Goal: Transaction & Acquisition: Subscribe to service/newsletter

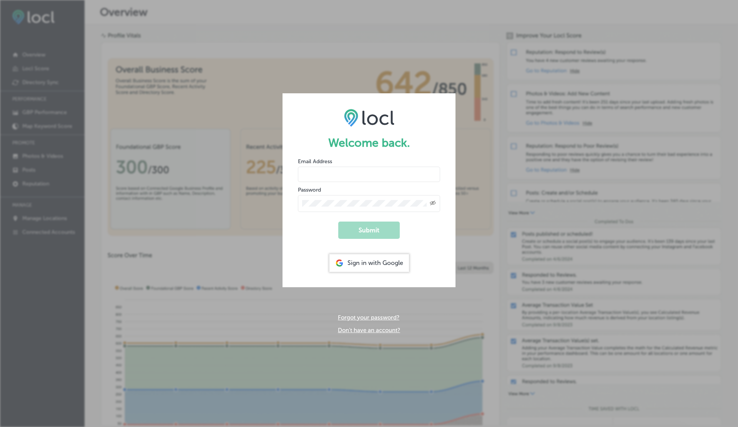
click at [345, 332] on link "Don't have an account?" at bounding box center [369, 330] width 62 height 7
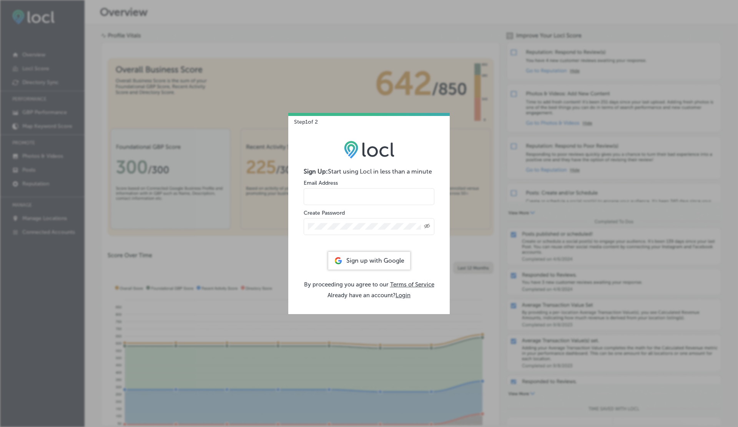
click at [330, 192] on form "Sign Up: Start using Locl in less than a minute Email Address Create Password C…" at bounding box center [369, 208] width 131 height 80
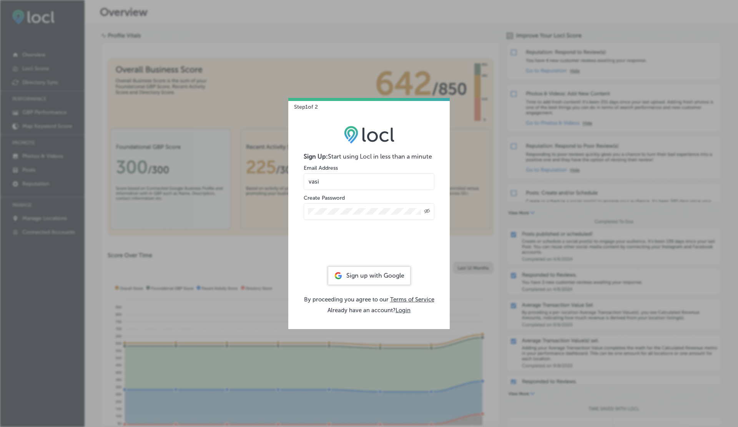
type input "vasilikigreece69+testa17@gmail.com"
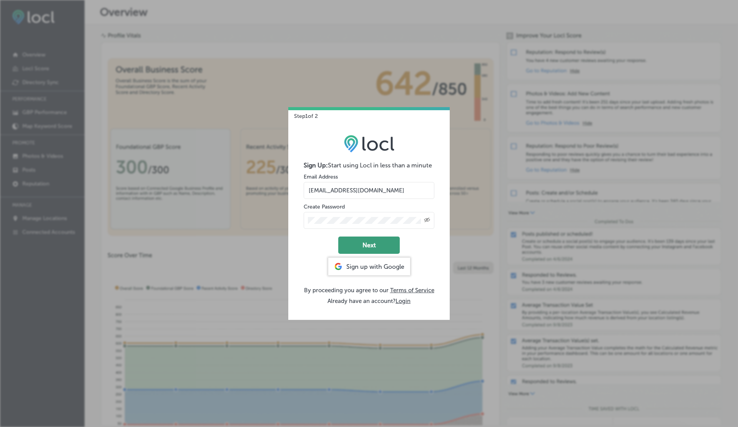
click at [356, 244] on button "Next" at bounding box center [369, 245] width 62 height 17
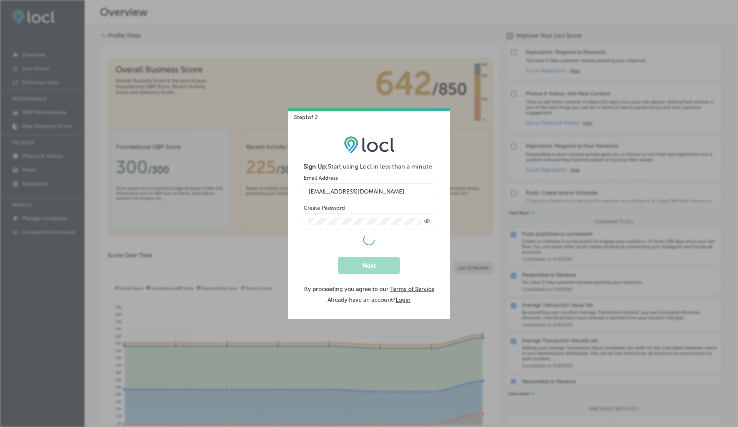
click at [375, 150] on img at bounding box center [369, 145] width 50 height 18
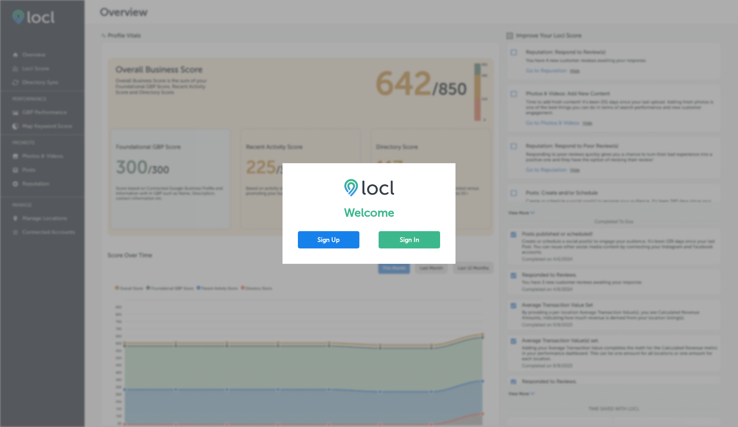
click at [330, 240] on button "Sign Up" at bounding box center [329, 239] width 62 height 17
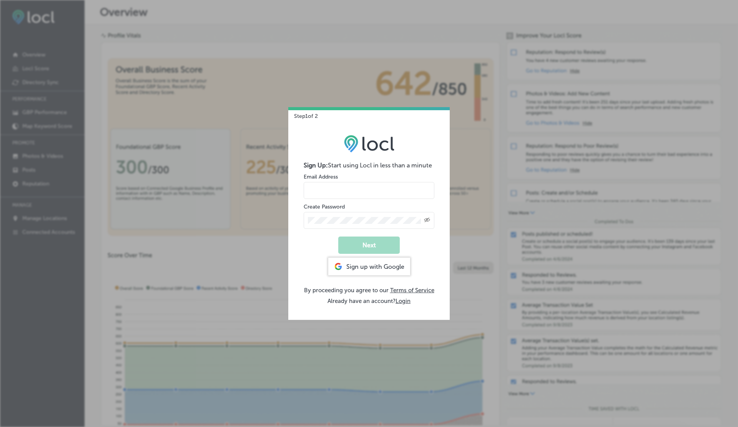
click at [328, 189] on input "email" at bounding box center [369, 190] width 131 height 17
click at [363, 243] on button "Next" at bounding box center [369, 245] width 62 height 17
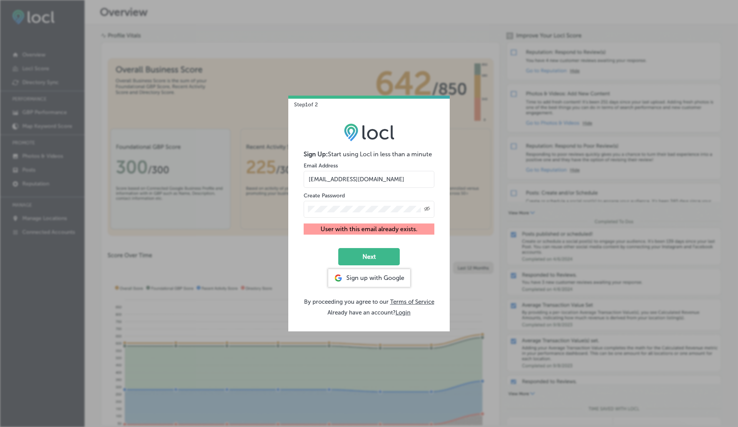
click at [371, 179] on input "vasilikigreece69+testa10@gmail.com" at bounding box center [369, 179] width 131 height 17
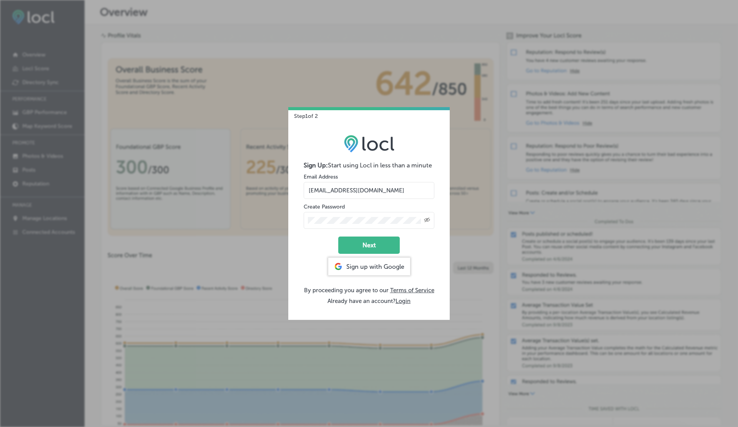
click at [338, 237] on button "Next" at bounding box center [369, 245] width 62 height 17
type input "vasilikigreece69+testa13@gmail.com"
click at [338, 237] on button "Next" at bounding box center [369, 245] width 62 height 17
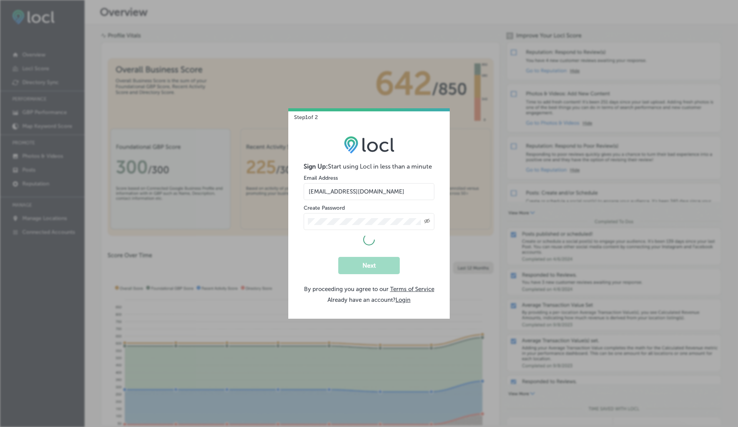
select select "US"
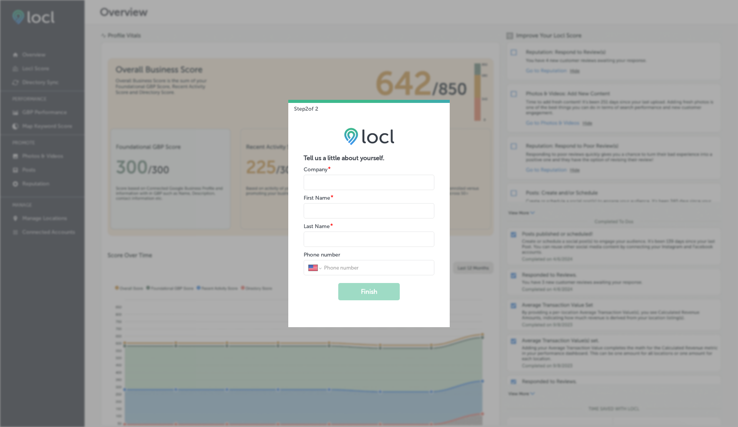
click at [343, 185] on input "name" at bounding box center [369, 182] width 131 height 15
type input "V"
type input "G"
click at [338, 283] on button "Finish" at bounding box center [369, 291] width 62 height 17
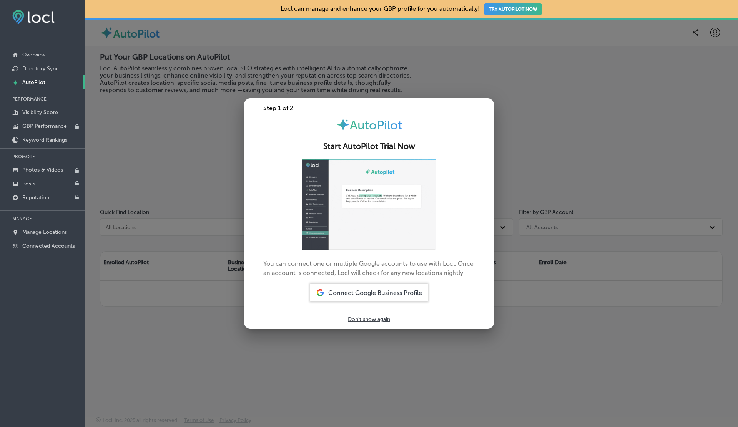
click at [364, 297] on span "Connect Google Business Profile" at bounding box center [375, 292] width 94 height 7
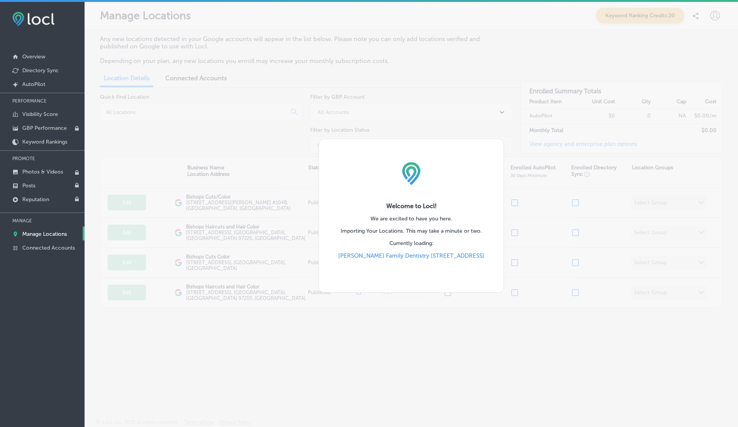
click at [401, 269] on p "Etheridge Family Dentistry 3130 East Madison St; Ste 103" at bounding box center [411, 263] width 146 height 21
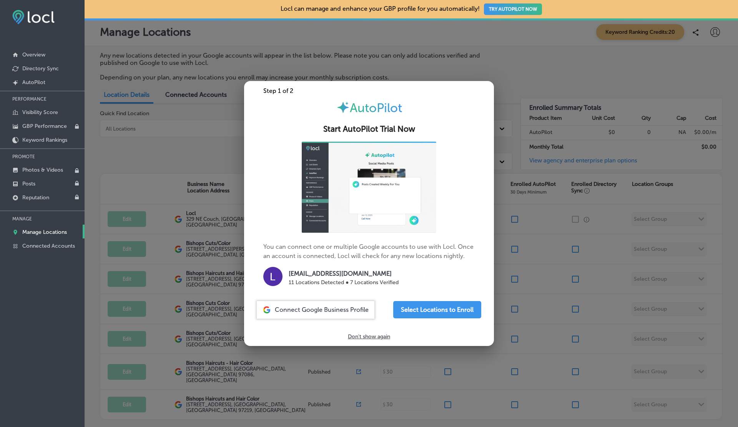
click at [529, 210] on div at bounding box center [369, 213] width 738 height 427
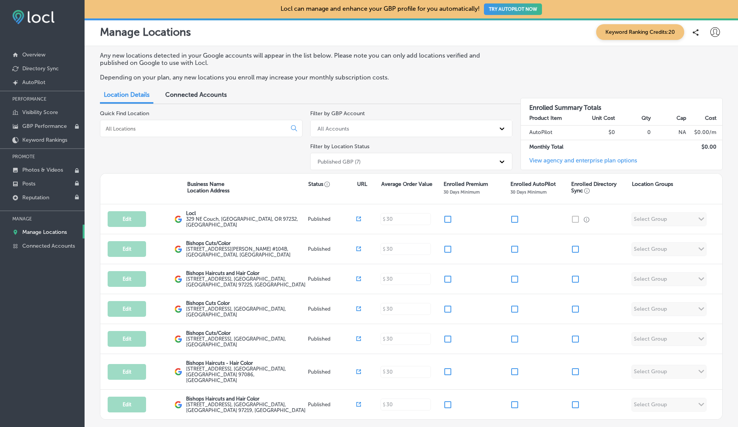
click at [517, 13] on button "TRY AUTOPILOT NOW" at bounding box center [513, 9] width 58 height 12
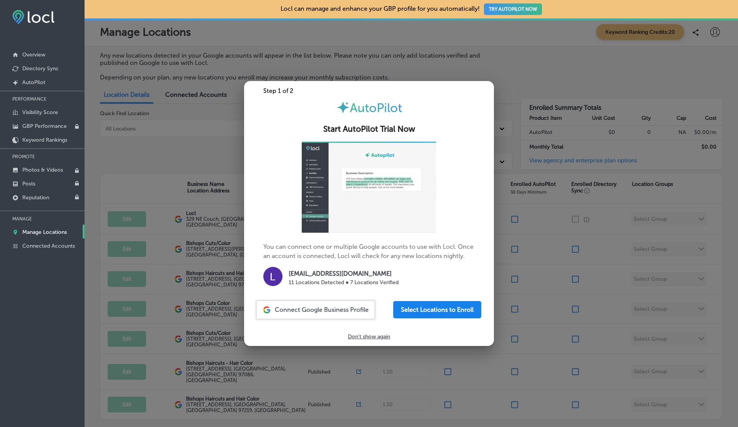
click at [447, 308] on button "Select Locations to Enroll" at bounding box center [437, 309] width 88 height 17
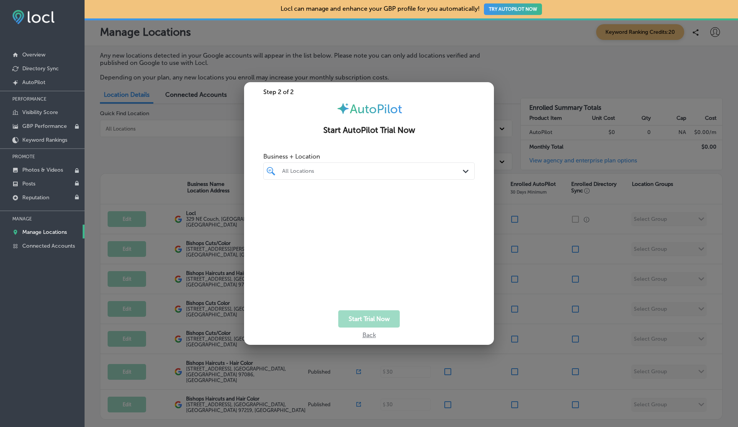
click at [350, 171] on div "All Locations" at bounding box center [372, 171] width 181 height 7
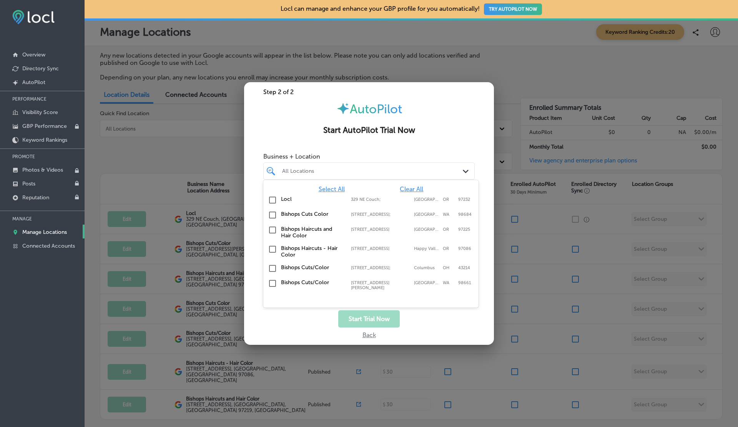
click at [329, 189] on span "Select All" at bounding box center [332, 189] width 26 height 7
click at [364, 132] on h2 "Start AutoPilot Trial Now" at bounding box center [368, 131] width 231 height 10
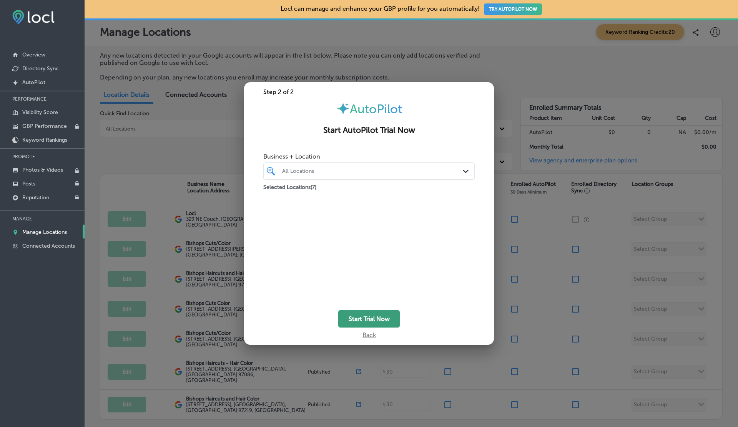
click at [369, 323] on button "Start Trial Now" at bounding box center [369, 319] width 62 height 17
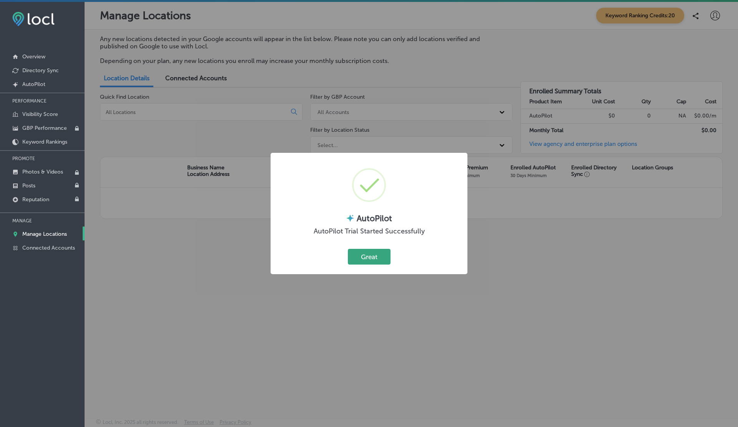
click at [367, 256] on button "Great" at bounding box center [369, 257] width 43 height 16
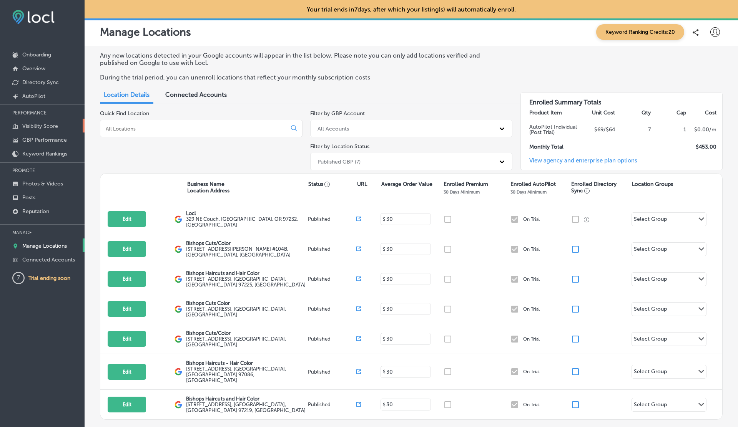
click at [44, 127] on p "Visibility Score" at bounding box center [40, 126] width 36 height 7
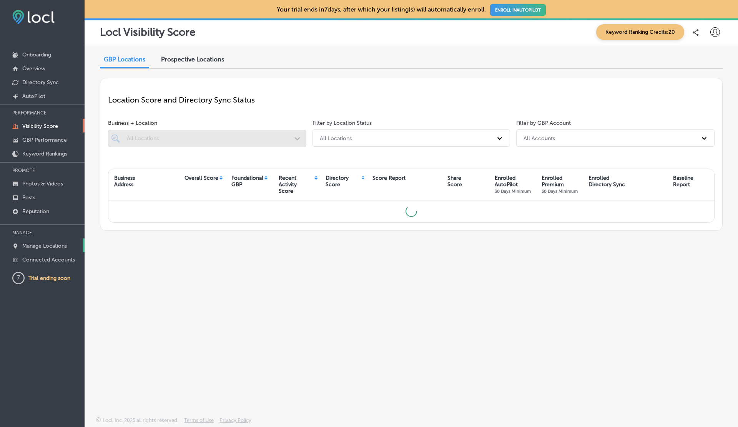
click at [40, 244] on p "Manage Locations" at bounding box center [44, 246] width 45 height 7
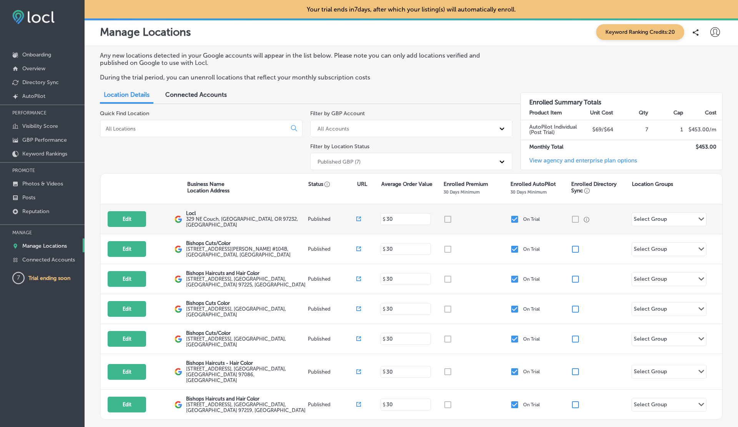
click at [515, 218] on input "checkbox" at bounding box center [514, 219] width 9 height 9
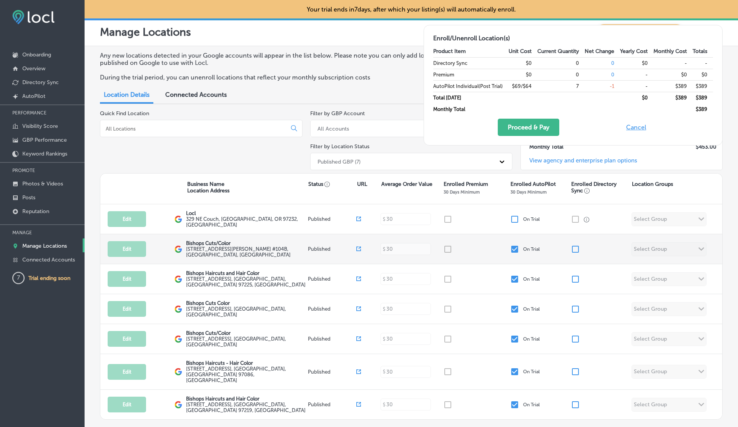
click at [515, 250] on input "checkbox" at bounding box center [514, 249] width 9 height 9
checkbox input "false"
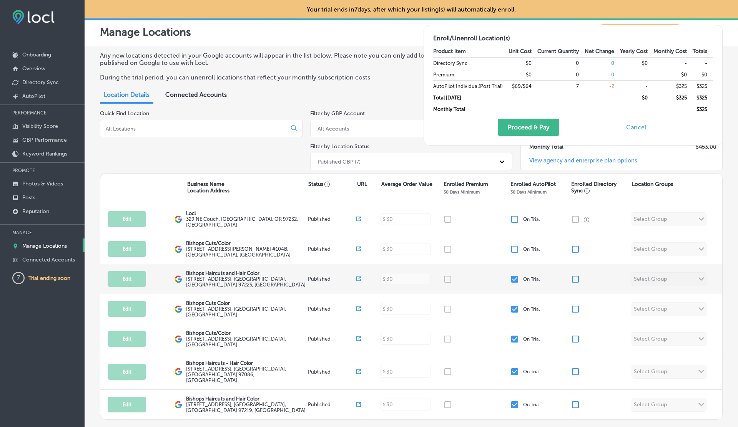
click at [515, 278] on input "checkbox" at bounding box center [514, 279] width 9 height 9
checkbox input "false"
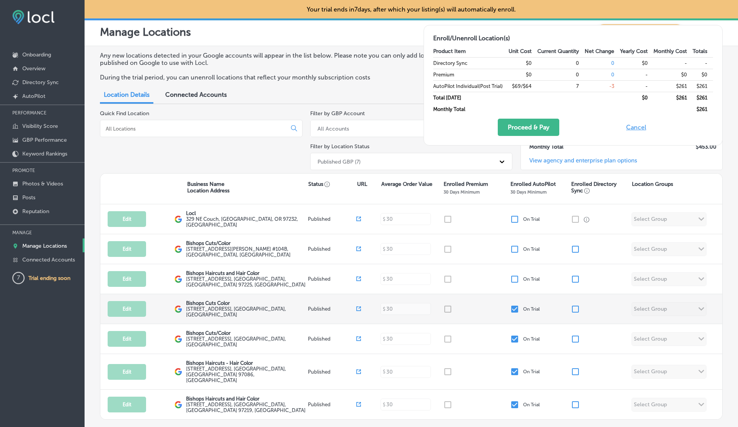
click at [515, 309] on input "checkbox" at bounding box center [514, 309] width 9 height 9
checkbox input "false"
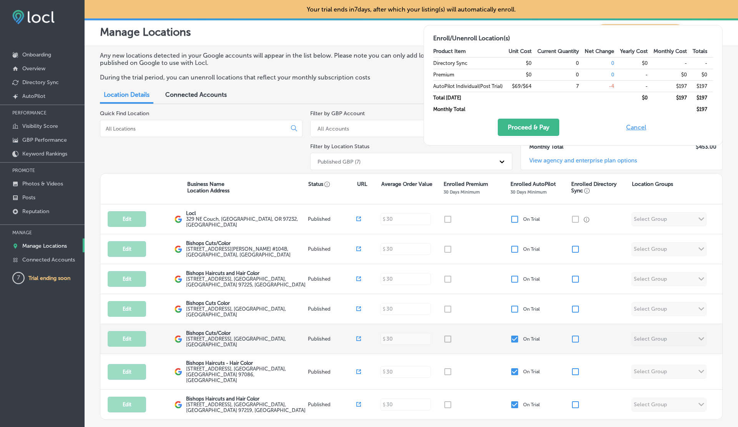
click at [515, 347] on div "Edit This location is not published yet. Bishops Cuts/Color 4223 N High St , Co…" at bounding box center [411, 339] width 622 height 30
click at [514, 336] on input "checkbox" at bounding box center [514, 339] width 9 height 9
checkbox input "false"
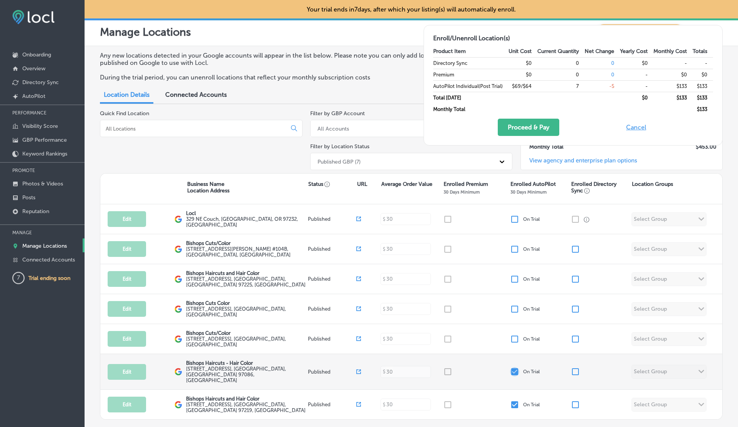
click at [517, 369] on input "checkbox" at bounding box center [514, 371] width 9 height 9
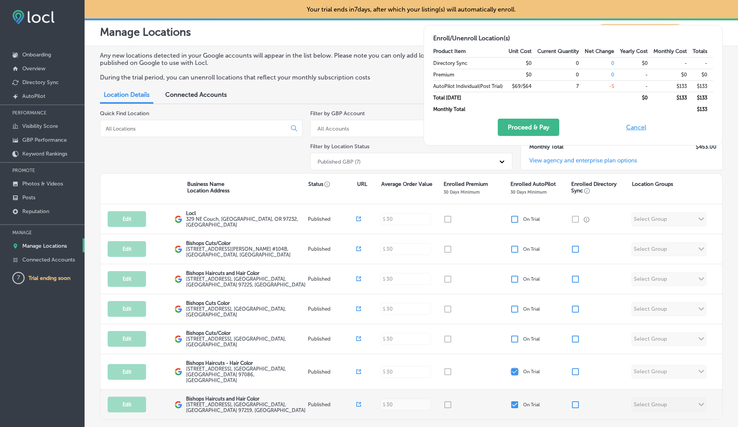
checkbox input "false"
click at [518, 401] on input "checkbox" at bounding box center [514, 405] width 9 height 9
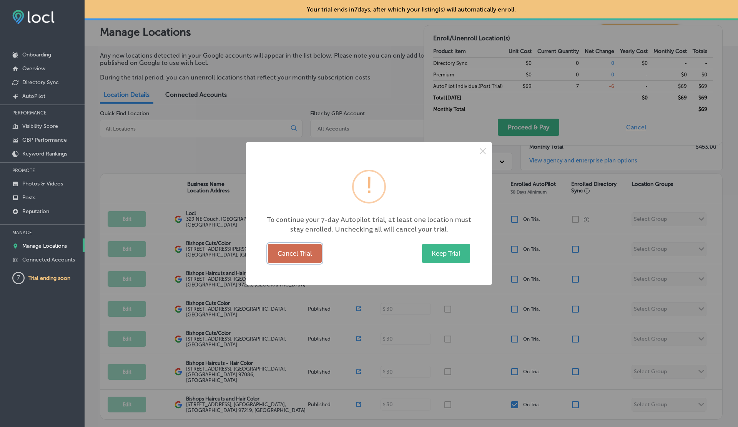
click at [301, 254] on button "Cancel Trial" at bounding box center [295, 253] width 54 height 19
checkbox input "false"
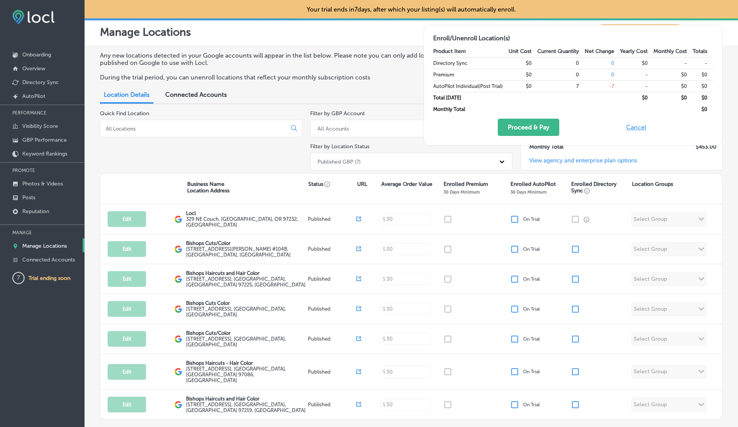
click at [637, 127] on button "Cancel" at bounding box center [636, 127] width 25 height 17
checkbox input "true"
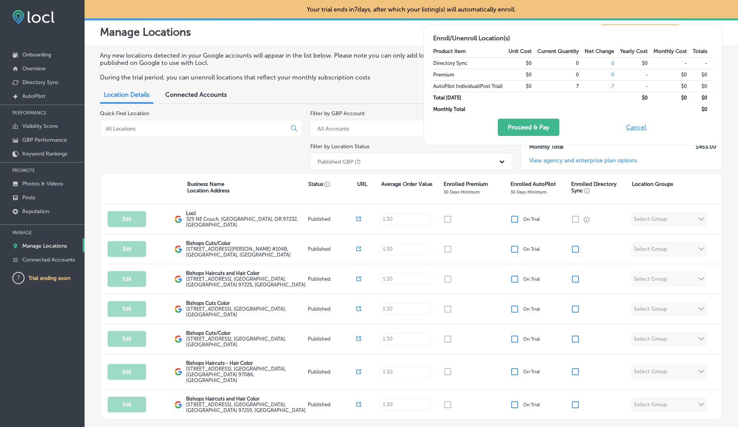
checkbox input "true"
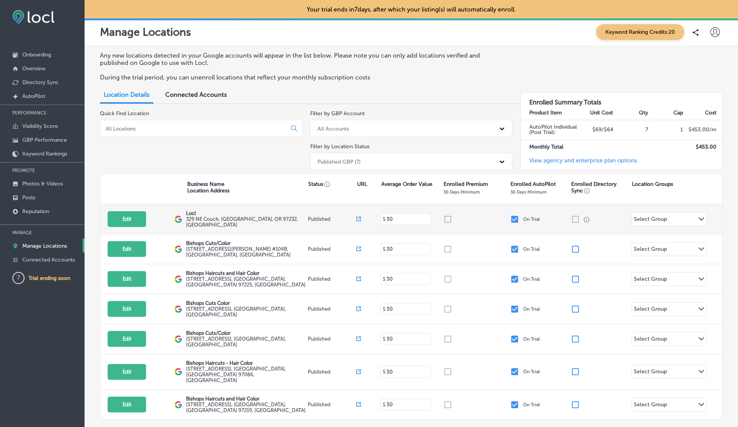
click at [514, 219] on input "checkbox" at bounding box center [514, 219] width 9 height 9
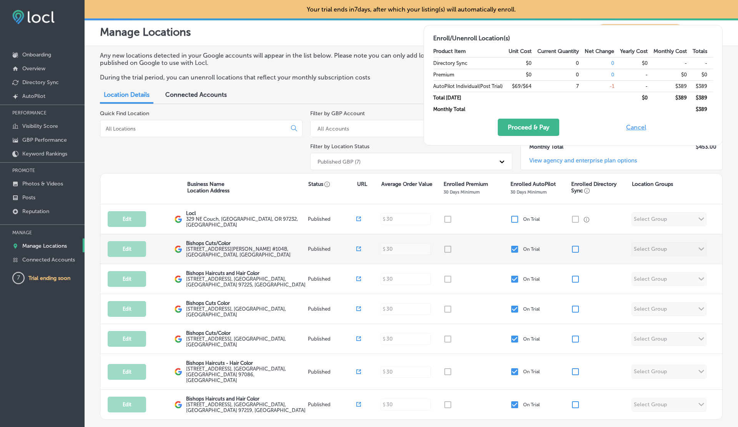
click at [514, 247] on input "checkbox" at bounding box center [514, 249] width 9 height 9
checkbox input "false"
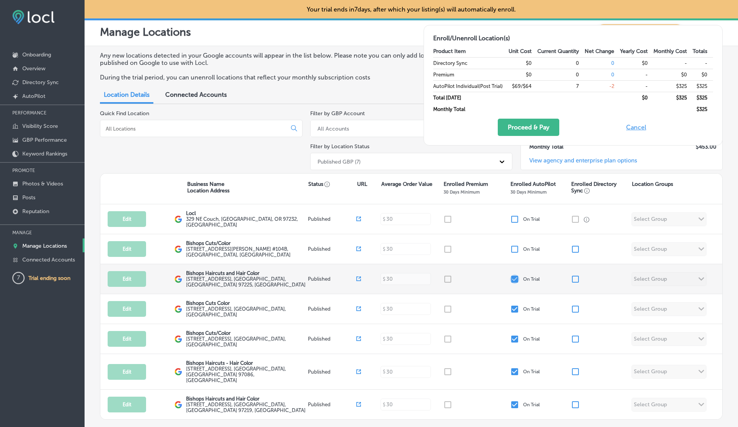
click at [513, 278] on input "checkbox" at bounding box center [514, 279] width 9 height 9
checkbox input "false"
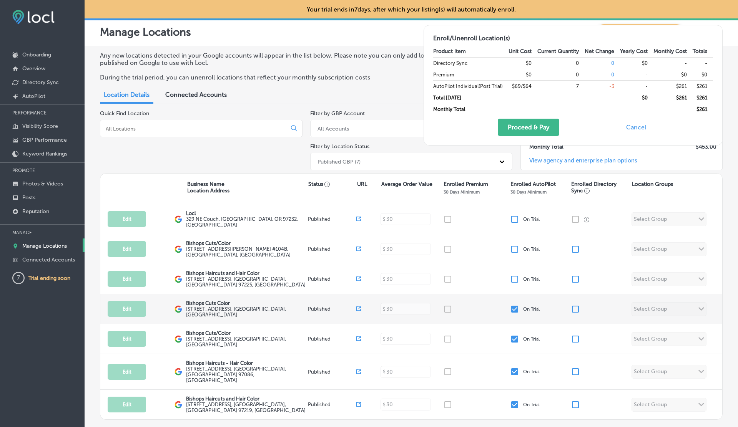
click at [514, 308] on input "checkbox" at bounding box center [514, 309] width 9 height 9
checkbox input "false"
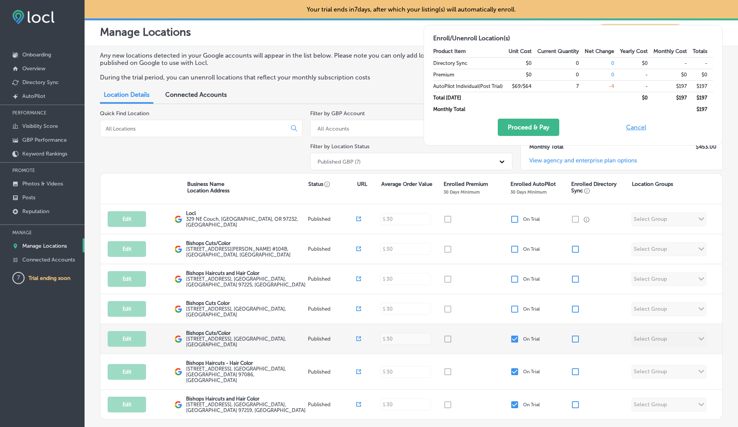
click at [514, 331] on div "Edit This location is not published yet. Bishops Cuts/Color 4223 N High St , Co…" at bounding box center [411, 339] width 622 height 30
click at [514, 337] on input "checkbox" at bounding box center [514, 339] width 9 height 9
checkbox input "false"
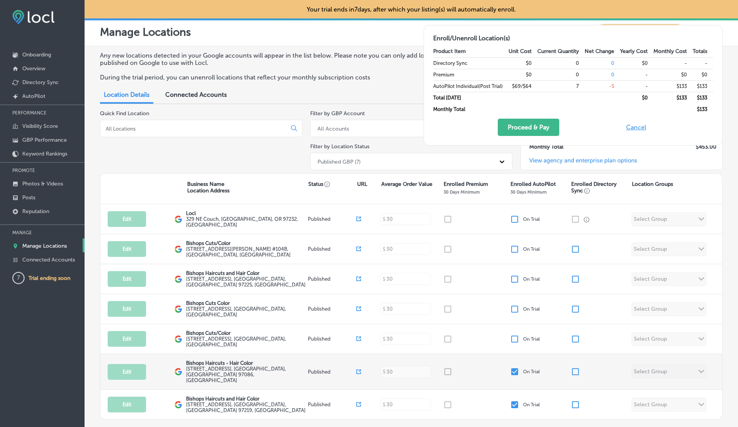
click at [514, 370] on input "checkbox" at bounding box center [514, 371] width 9 height 9
checkbox input "false"
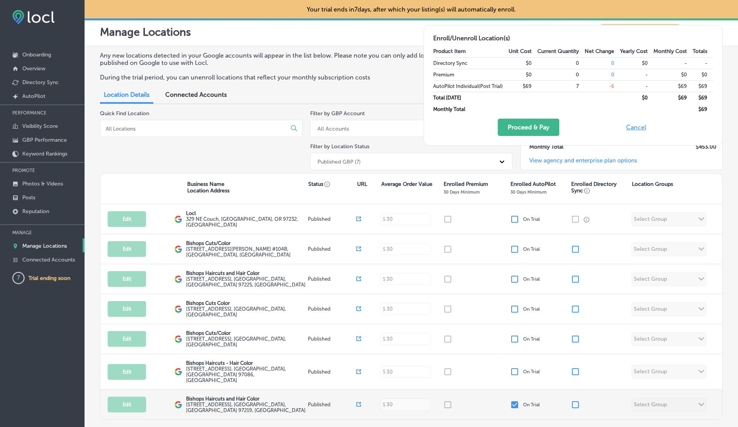
click at [514, 401] on input "checkbox" at bounding box center [514, 405] width 9 height 9
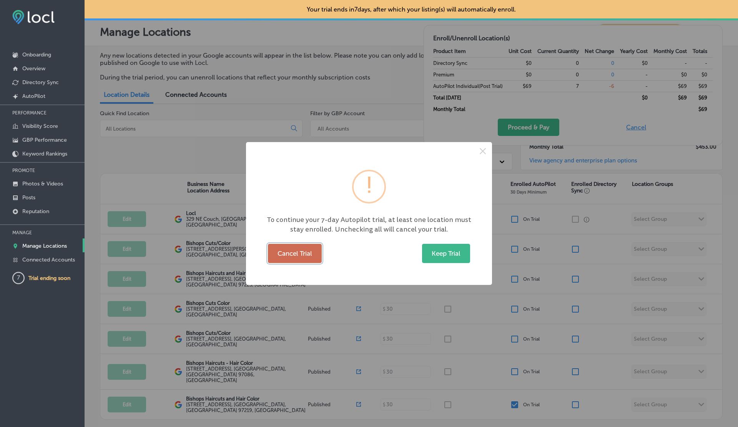
click at [303, 256] on button "Cancel Trial" at bounding box center [295, 253] width 54 height 19
checkbox input "false"
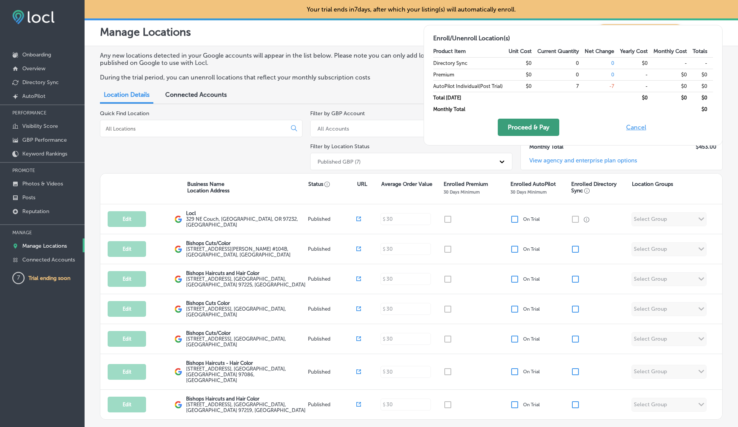
click at [522, 133] on button "Proceed & Pay" at bounding box center [529, 127] width 62 height 17
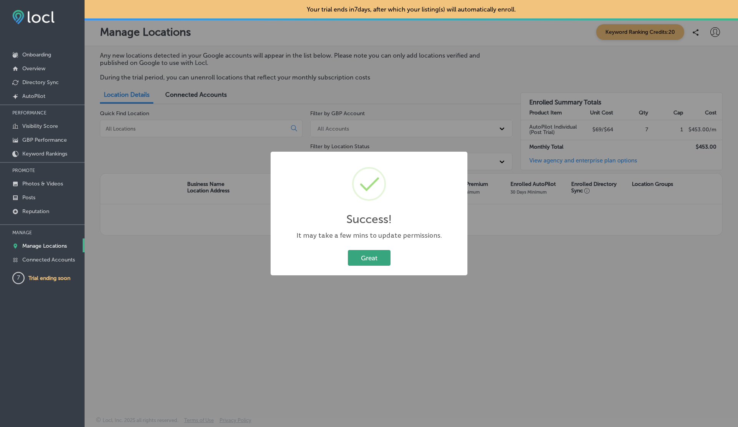
click at [360, 262] on button "Great" at bounding box center [369, 258] width 43 height 16
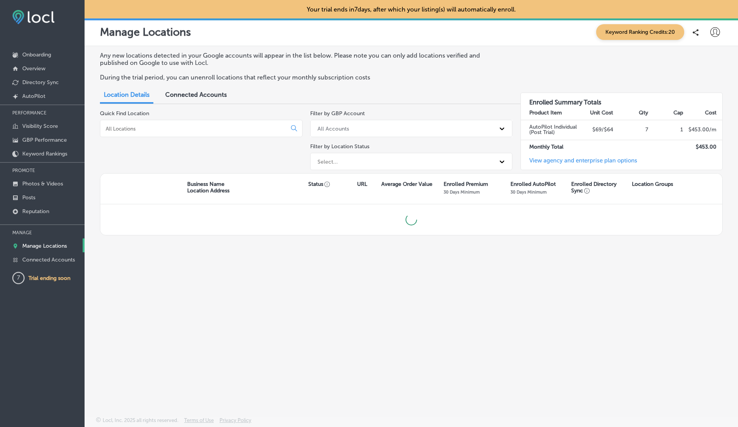
click at [723, 32] on div "Manage Locations Keyword Ranking Credits: 20" at bounding box center [411, 32] width 653 height 28
click at [720, 32] on div at bounding box center [714, 32] width 15 height 15
click at [695, 103] on p "Log Out" at bounding box center [698, 99] width 23 height 9
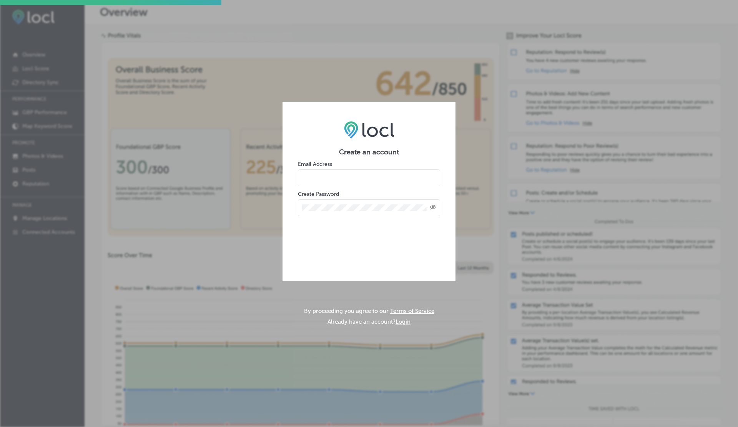
click at [324, 175] on input "email" at bounding box center [369, 178] width 142 height 17
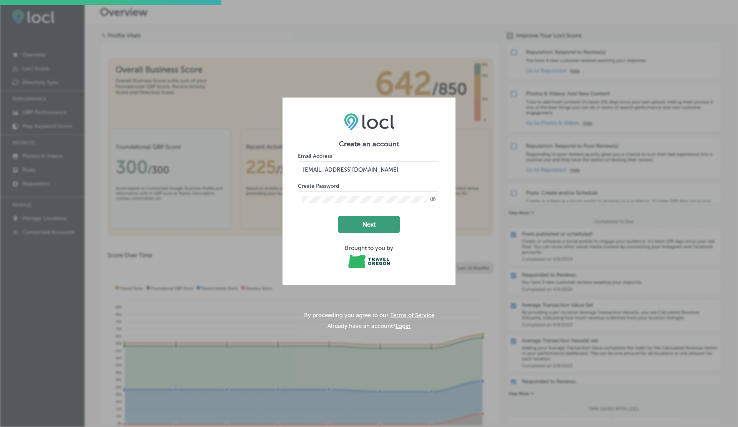
click at [358, 225] on button "Next" at bounding box center [369, 224] width 62 height 17
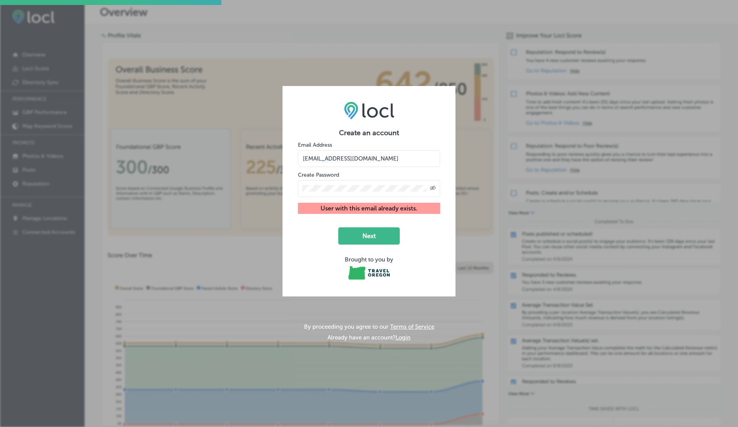
click at [368, 159] on input "[EMAIL_ADDRESS][DOMAIN_NAME]" at bounding box center [369, 158] width 142 height 17
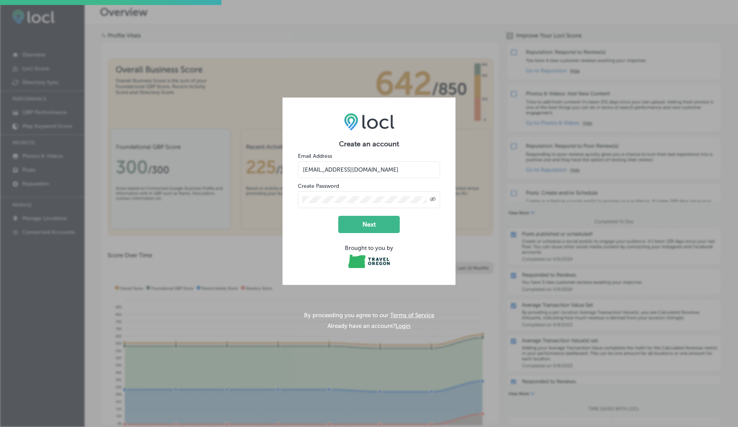
click at [338, 216] on button "Next" at bounding box center [369, 224] width 62 height 17
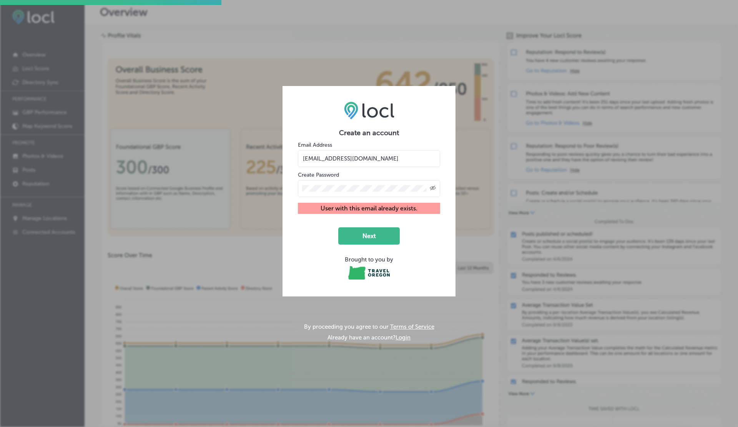
click at [370, 158] on input "[EMAIL_ADDRESS][DOMAIN_NAME]" at bounding box center [369, 158] width 142 height 17
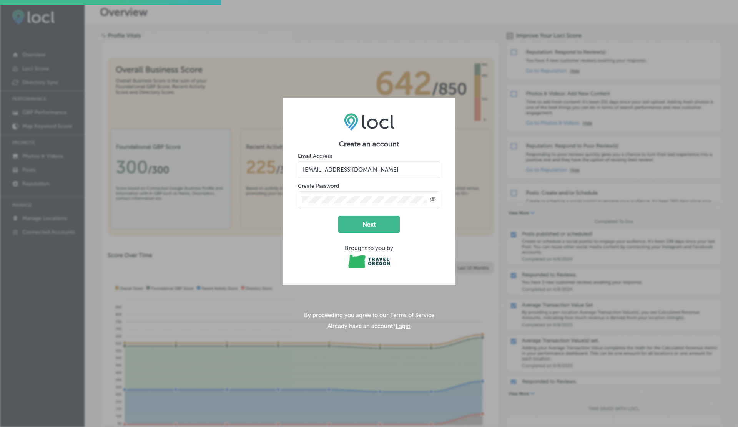
type input "[EMAIL_ADDRESS][DOMAIN_NAME]"
click at [338, 216] on button "Next" at bounding box center [369, 224] width 62 height 17
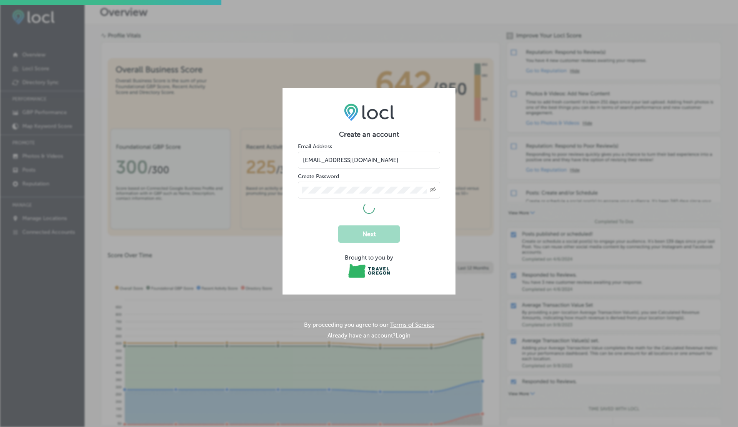
select select "US"
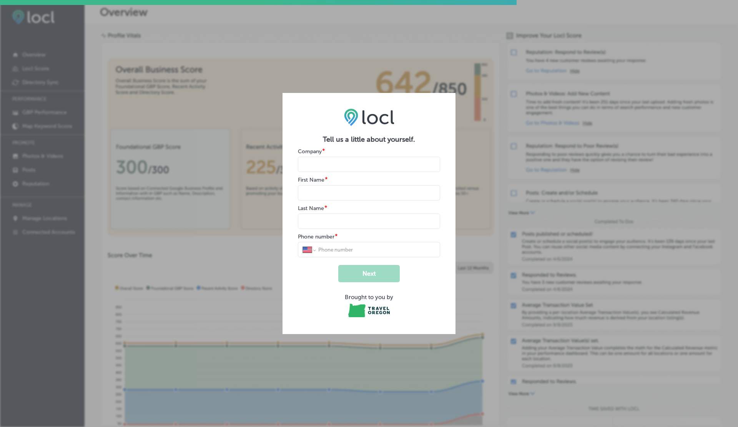
click at [317, 163] on input "name" at bounding box center [369, 164] width 142 height 15
type input "B"
type input "V"
type input "G"
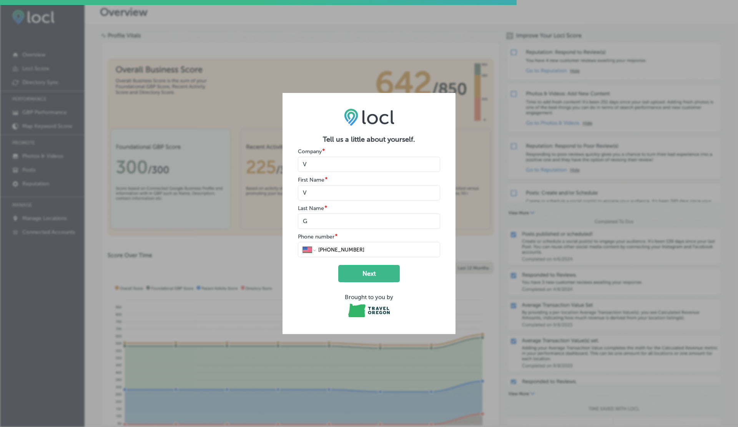
type input "1 (234) 567-8990"
click at [338, 265] on button "Next" at bounding box center [369, 273] width 62 height 17
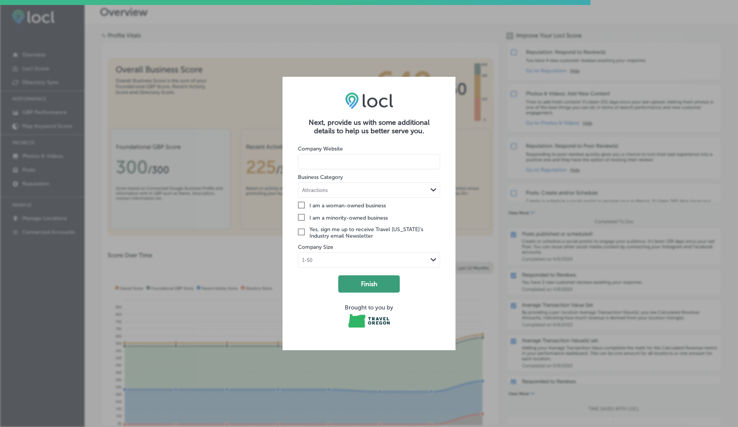
click at [359, 280] on button "Finish" at bounding box center [369, 284] width 62 height 17
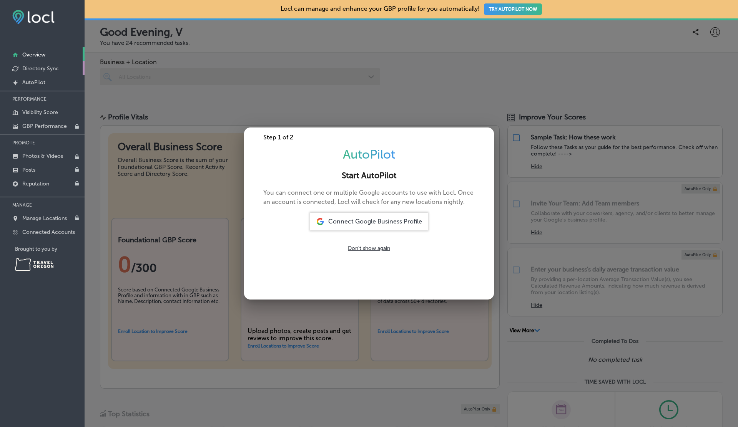
click at [43, 68] on p "Directory Sync" at bounding box center [40, 68] width 37 height 7
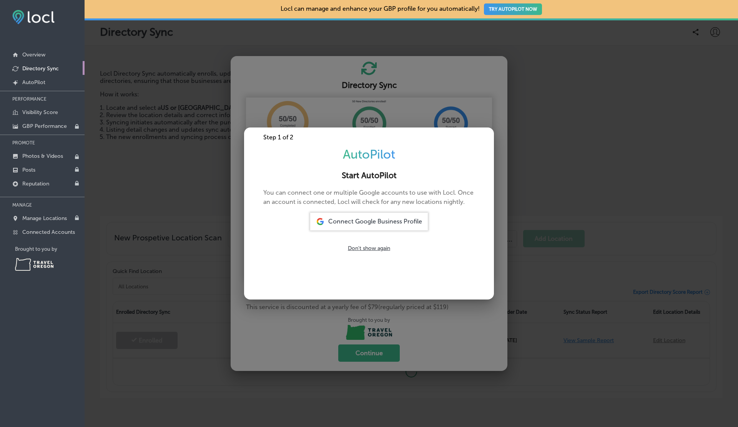
click at [43, 68] on p "Directory Sync" at bounding box center [40, 68] width 37 height 7
click at [145, 168] on div at bounding box center [369, 213] width 738 height 427
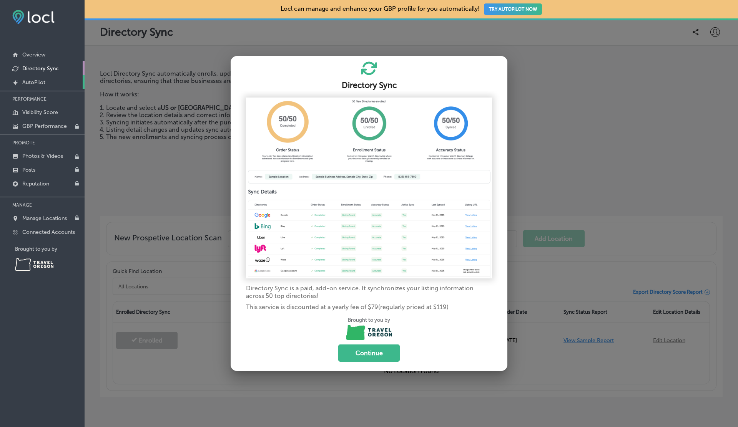
click at [31, 81] on p "AutoPilot" at bounding box center [33, 82] width 23 height 7
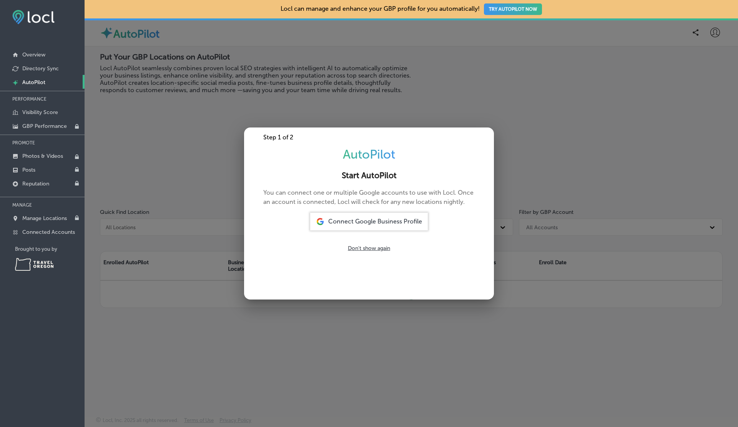
click at [31, 81] on p "AutoPilot" at bounding box center [33, 82] width 23 height 7
click at [361, 222] on span "Connect Google Business Profile" at bounding box center [375, 221] width 94 height 7
click at [374, 222] on span "Connect Google Business Profile" at bounding box center [375, 221] width 94 height 7
click at [354, 221] on span "Connect Google Business Profile" at bounding box center [375, 221] width 94 height 7
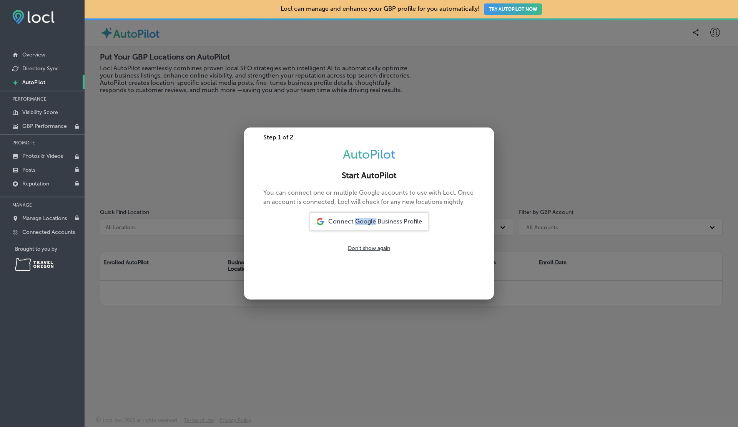
click at [376, 221] on span "Connect Google Business Profile" at bounding box center [375, 221] width 94 height 7
click at [429, 249] on div "Step 1 of 2 AutoPilot Start AutoPilot You can connect one or multiple Google ac…" at bounding box center [369, 214] width 250 height 172
click at [363, 221] on span "Connect Google Business Profile" at bounding box center [375, 221] width 94 height 7
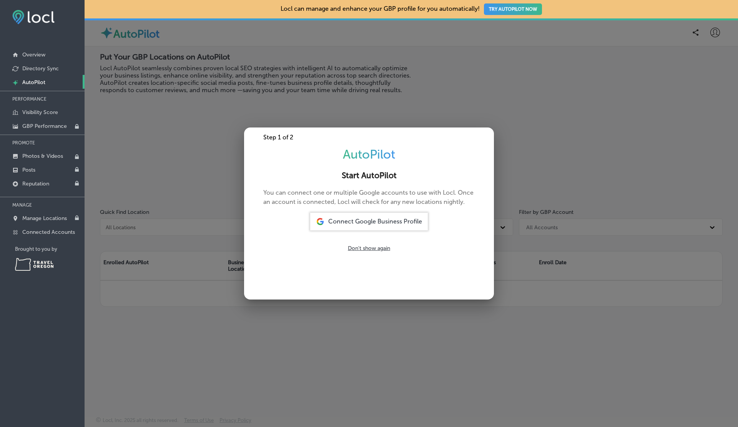
click at [351, 211] on div "Step 1 of 2 AutoPilot Start AutoPilot You can connect one or multiple Google ac…" at bounding box center [369, 214] width 250 height 172
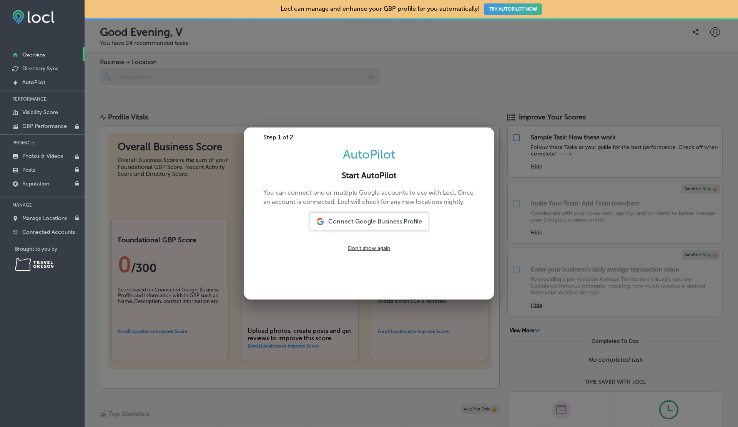
click at [368, 224] on span "Connect Google Business Profile" at bounding box center [375, 221] width 94 height 7
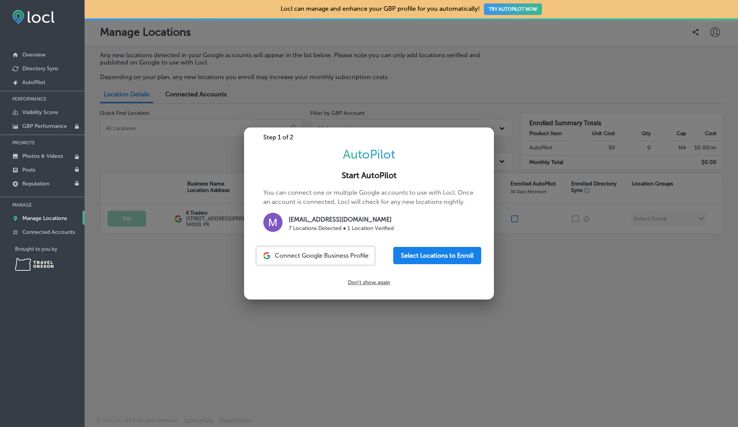
click at [450, 256] on button "Select Locations to Enroll" at bounding box center [437, 255] width 88 height 17
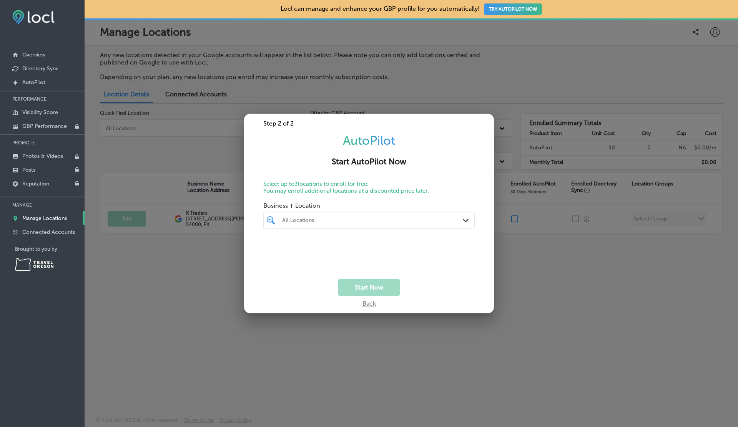
click at [332, 221] on div "All Locations" at bounding box center [372, 220] width 181 height 7
click at [326, 238] on div "Select All Clear All K Traders 505 A1 Block Johar Town, Lahore, 54000 505 A1 Bl…" at bounding box center [370, 245] width 215 height 32
click at [436, 186] on p "Select up to 3 locations to enroll for free. You may enroll additional location…" at bounding box center [368, 188] width 211 height 14
click at [172, 259] on div at bounding box center [369, 213] width 738 height 427
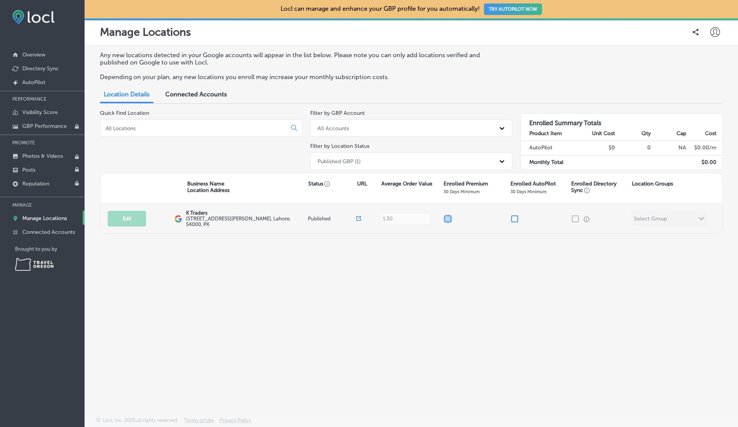
click at [448, 215] on input "checkbox" at bounding box center [447, 218] width 9 height 9
checkbox input "true"
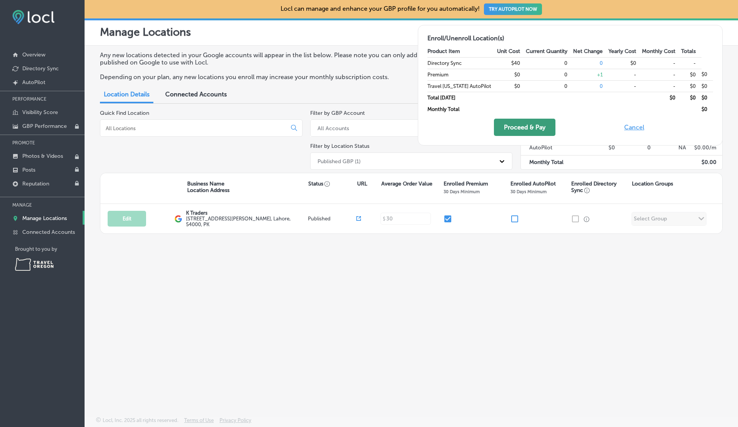
click at [534, 126] on button "Proceed & Pay" at bounding box center [525, 127] width 62 height 17
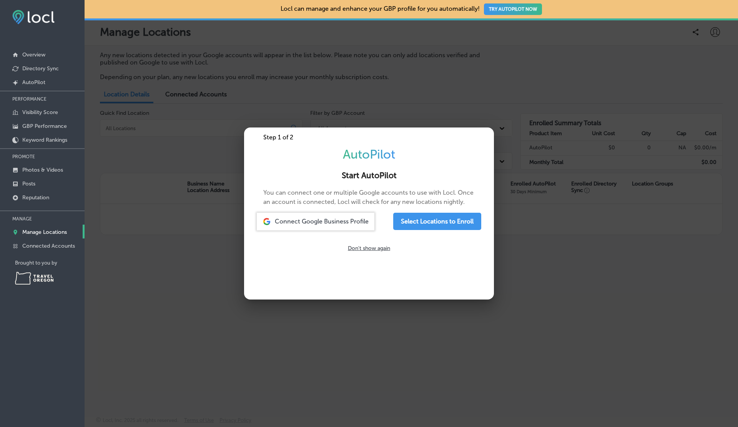
click at [500, 226] on div at bounding box center [369, 213] width 738 height 427
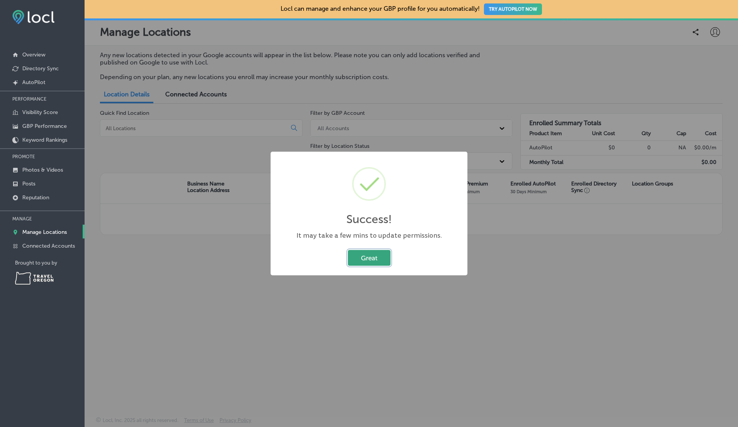
click at [367, 251] on button "Great" at bounding box center [369, 258] width 43 height 16
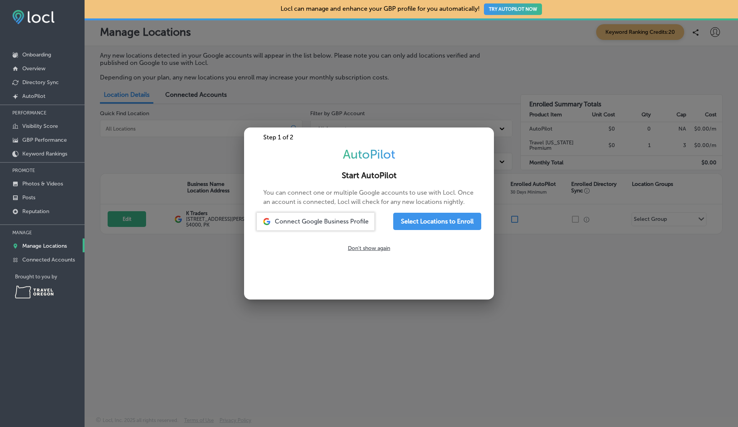
click at [562, 228] on div at bounding box center [369, 213] width 738 height 427
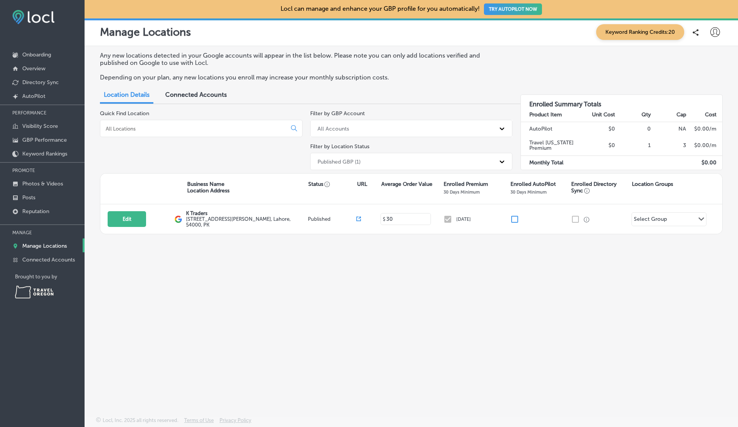
click at [715, 34] on icon at bounding box center [715, 32] width 10 height 10
click at [699, 66] on li "My Account" at bounding box center [701, 60] width 53 height 18
select select "US"
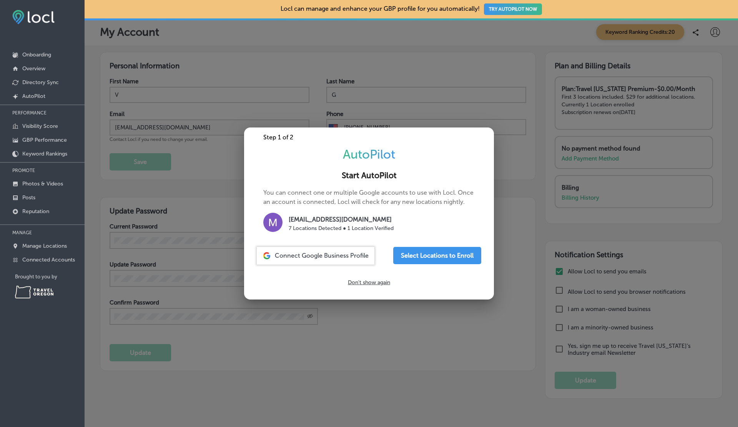
click at [508, 74] on div at bounding box center [369, 213] width 738 height 427
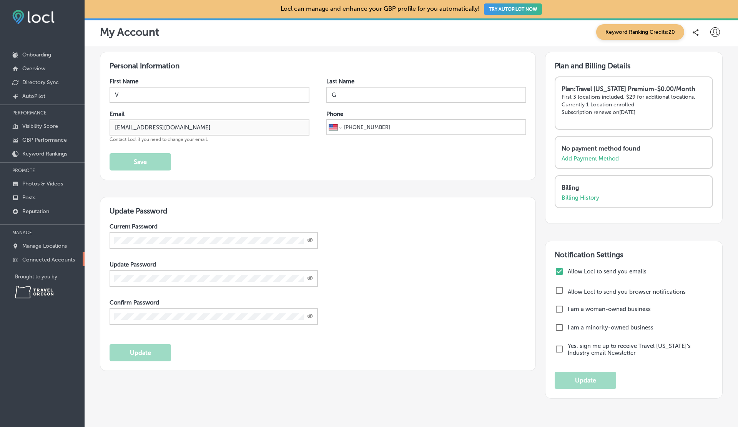
click at [48, 258] on p "Connected Accounts" at bounding box center [48, 260] width 53 height 7
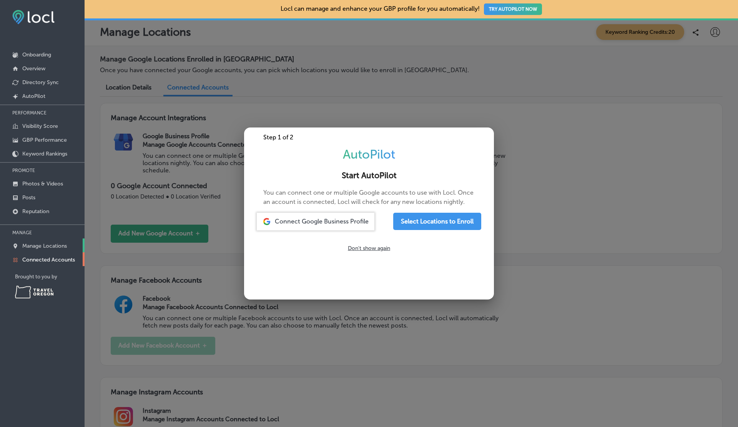
click at [48, 247] on p "Manage Locations" at bounding box center [44, 246] width 45 height 7
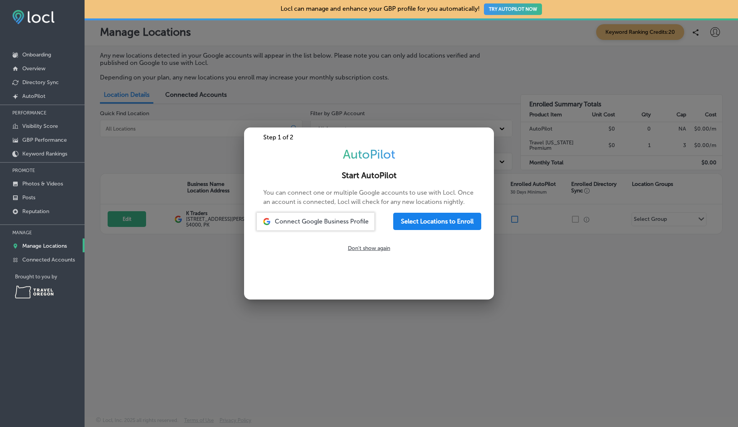
click at [461, 226] on button "Select Locations to Enroll" at bounding box center [437, 221] width 88 height 17
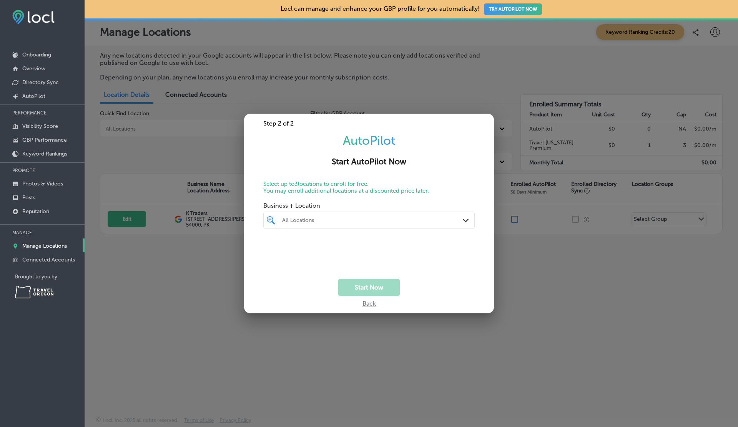
click at [355, 220] on div "All Locations" at bounding box center [372, 220] width 181 height 7
click at [289, 249] on label "K Traders" at bounding box center [312, 248] width 62 height 7
click at [402, 204] on span "Business + Location" at bounding box center [368, 205] width 211 height 7
click at [370, 291] on button "Start Now" at bounding box center [369, 287] width 62 height 17
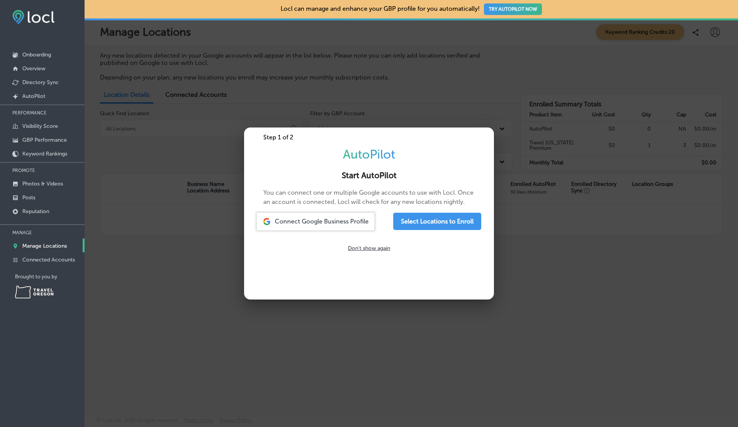
click at [435, 75] on div at bounding box center [369, 213] width 738 height 427
click at [527, 249] on div at bounding box center [369, 213] width 738 height 427
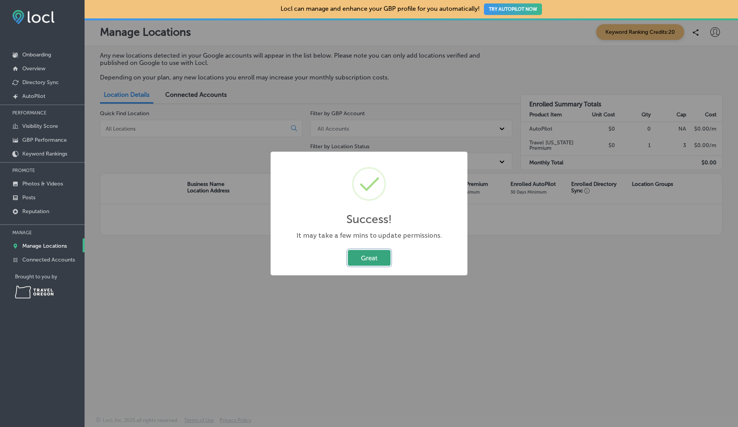
click at [366, 251] on button "Great" at bounding box center [369, 258] width 43 height 16
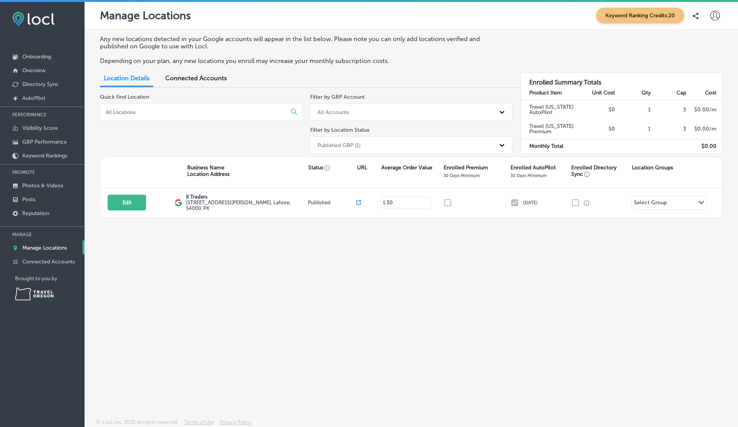
click at [483, 79] on div "Location Details Connected Accounts" at bounding box center [411, 79] width 623 height 17
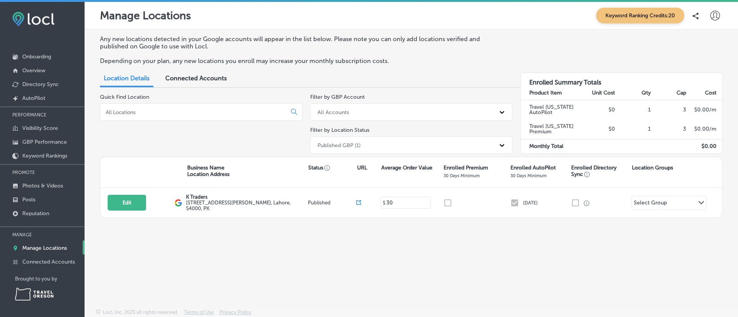
click at [384, 252] on div "Any new locations detected in your Google accounts will appear in the list belo…" at bounding box center [411, 151] width 653 height 243
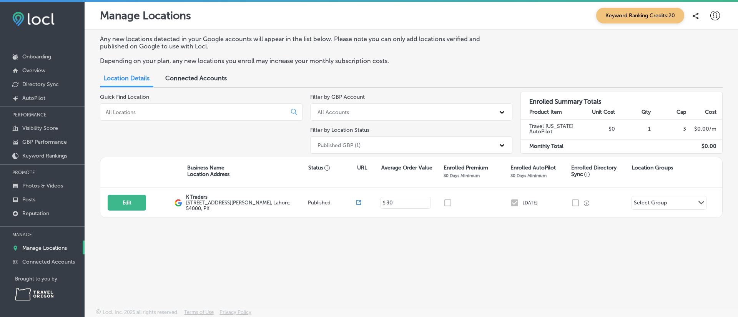
click at [542, 317] on div "Locl, Inc. 2025 all rights reserved. Terms of Use Privacy Policy" at bounding box center [411, 314] width 653 height 10
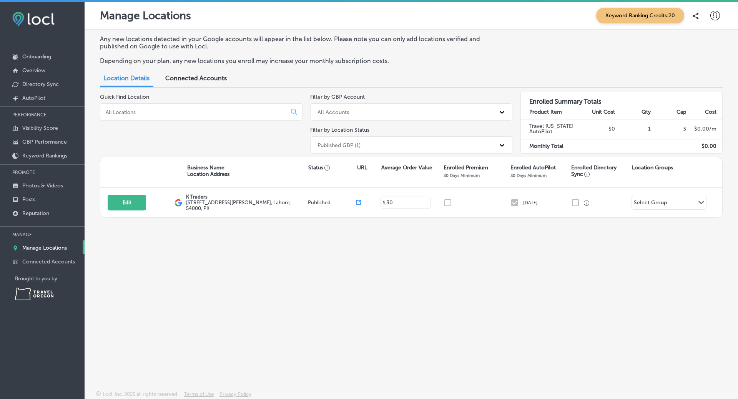
click at [713, 15] on icon at bounding box center [715, 16] width 10 height 10
click at [697, 45] on p "My Account" at bounding box center [704, 43] width 35 height 9
select select "US"
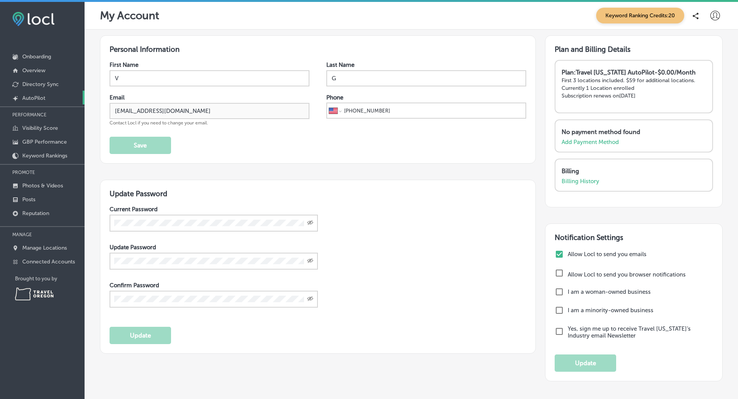
click at [32, 103] on link "Created by potrace 1.10, written by Peter Selinger 2001-2011 AutoPilot" at bounding box center [42, 98] width 85 height 14
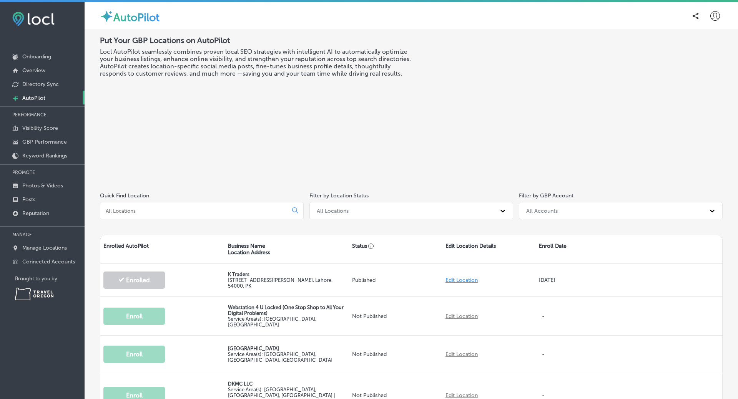
click at [715, 17] on icon at bounding box center [715, 16] width 10 height 10
click at [695, 84] on p "Log Out" at bounding box center [698, 82] width 23 height 9
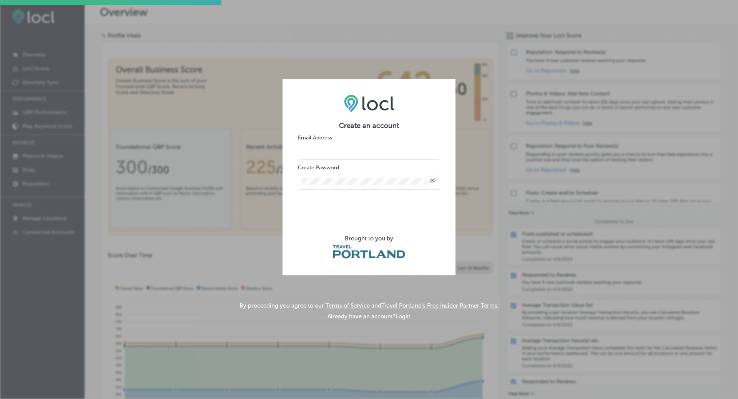
click at [325, 147] on input "email" at bounding box center [369, 151] width 142 height 17
type input "vasilikigreece69+testa31@gmail.com"
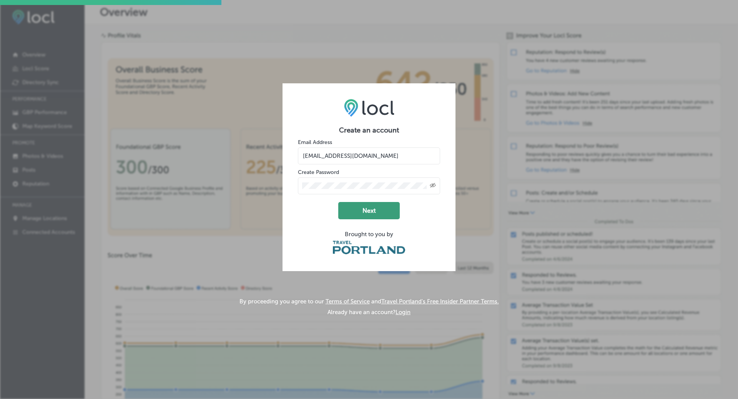
click at [367, 211] on button "Next" at bounding box center [369, 210] width 62 height 17
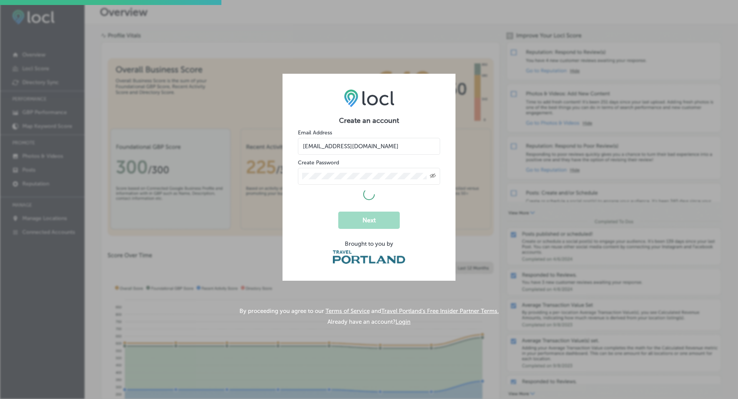
select select "US"
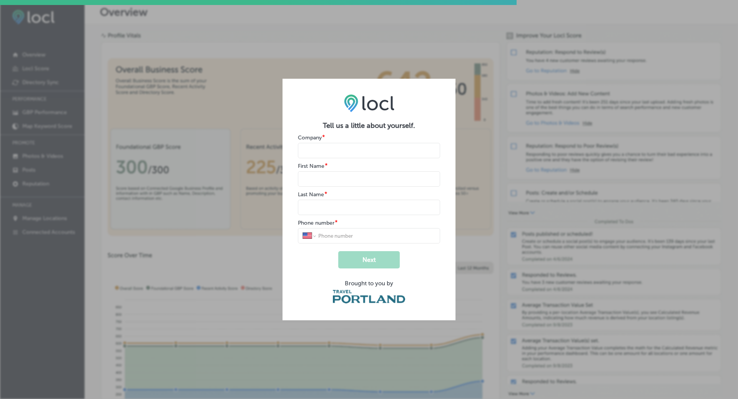
click at [325, 155] on input "name" at bounding box center [369, 150] width 142 height 15
type input "V"
click at [323, 173] on input "name" at bounding box center [369, 178] width 142 height 15
type input "V"
click at [319, 210] on input "name" at bounding box center [369, 207] width 142 height 15
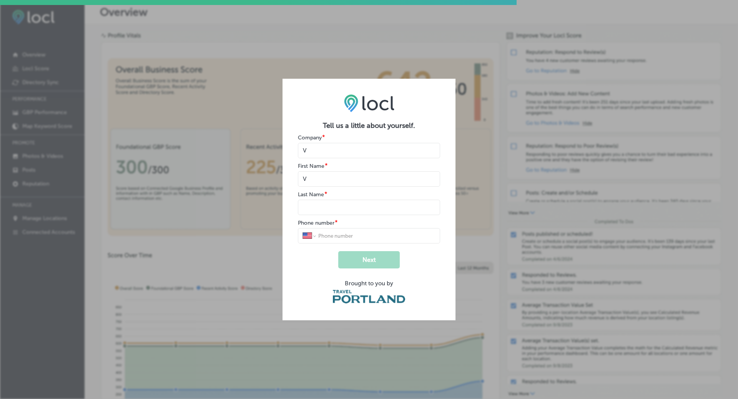
type input "G"
click at [338, 233] on input "tel" at bounding box center [376, 236] width 118 height 7
type input "1 (234) 567-8900"
click at [370, 263] on button "Next" at bounding box center [369, 259] width 62 height 17
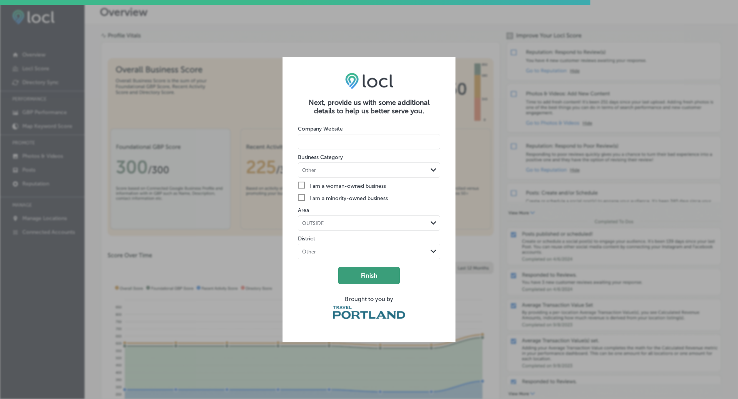
click at [370, 267] on button "Finish" at bounding box center [369, 275] width 62 height 17
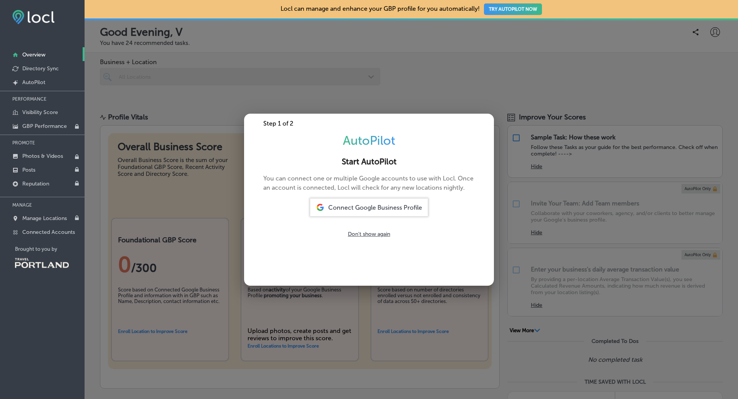
click at [366, 208] on span "Connect Google Business Profile" at bounding box center [375, 207] width 94 height 7
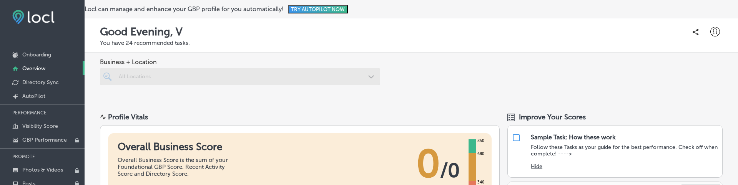
click at [202, 94] on div at bounding box center [240, 91] width 280 height 12
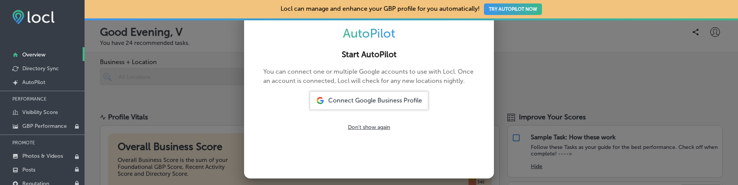
click at [369, 101] on span "Connect Google Business Profile" at bounding box center [375, 100] width 94 height 7
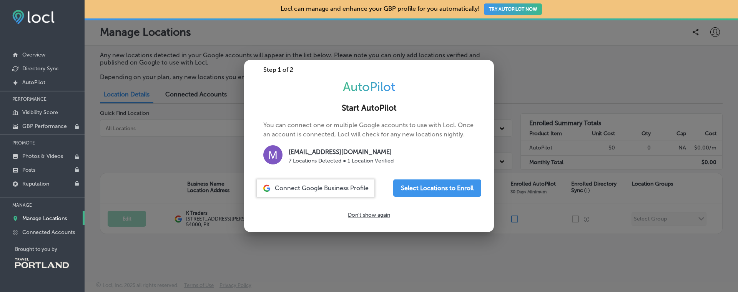
click at [572, 53] on div at bounding box center [369, 146] width 738 height 292
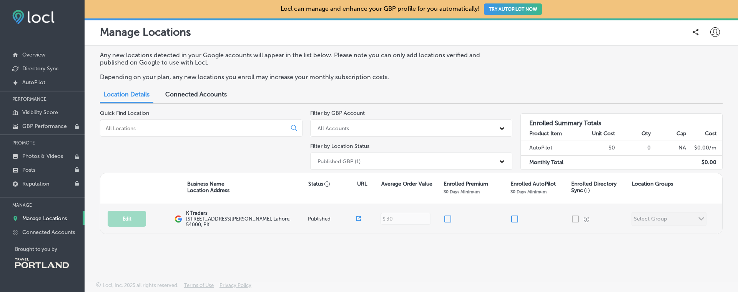
click at [450, 216] on input "checkbox" at bounding box center [447, 218] width 9 height 9
checkbox input "true"
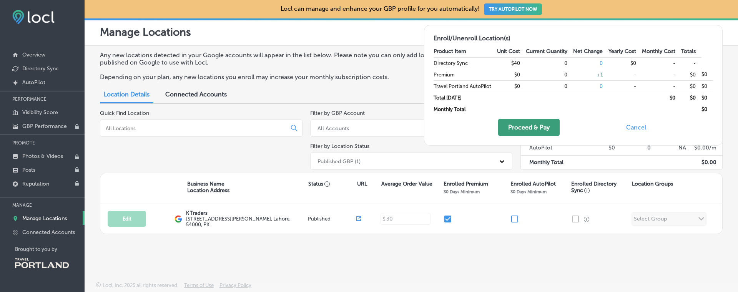
click at [529, 128] on button "Proceed & Pay" at bounding box center [529, 127] width 62 height 17
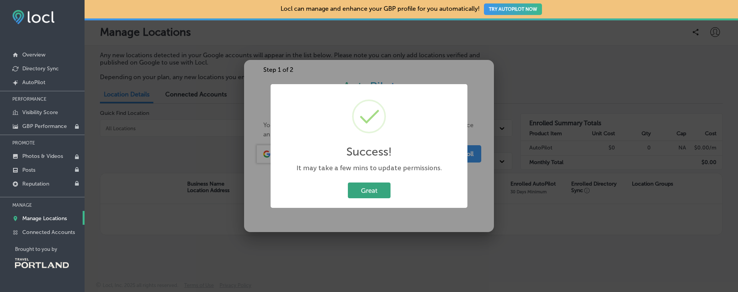
click at [379, 183] on button "Great" at bounding box center [369, 191] width 43 height 16
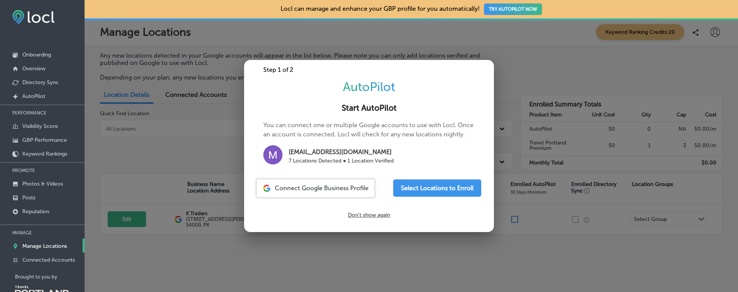
click at [517, 268] on div at bounding box center [369, 146] width 738 height 292
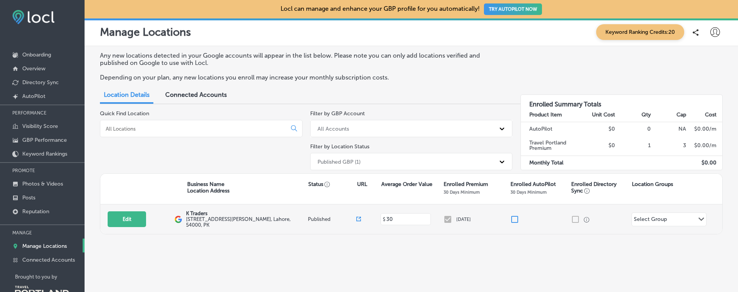
click at [515, 219] on input "checkbox" at bounding box center [514, 219] width 9 height 9
checkbox input "false"
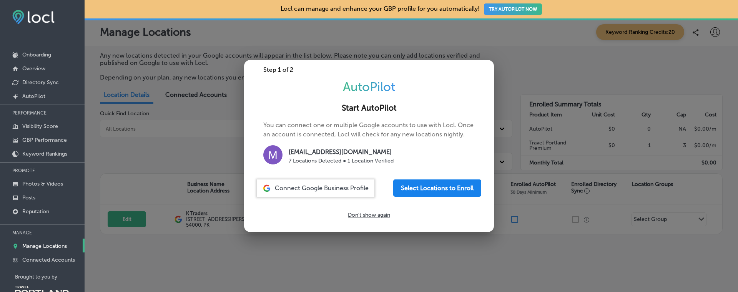
click at [442, 181] on button "Select Locations to Enroll" at bounding box center [437, 188] width 88 height 17
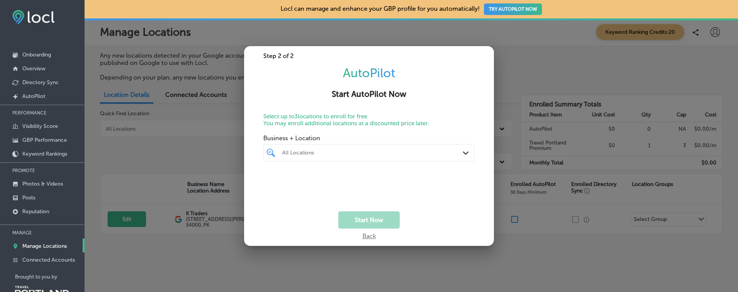
click at [356, 148] on div at bounding box center [360, 153] width 158 height 10
click at [296, 176] on div "K Traders 505 A1 Block Johar Town, Lahore, 54000 505 A1 Block Johar Town Lahore…" at bounding box center [370, 183] width 215 height 17
click at [357, 130] on div "Select up to 3 locations to enroll for free. You may enroll additional location…" at bounding box center [369, 162] width 250 height 98
click at [368, 221] on button "Start Now" at bounding box center [369, 219] width 62 height 17
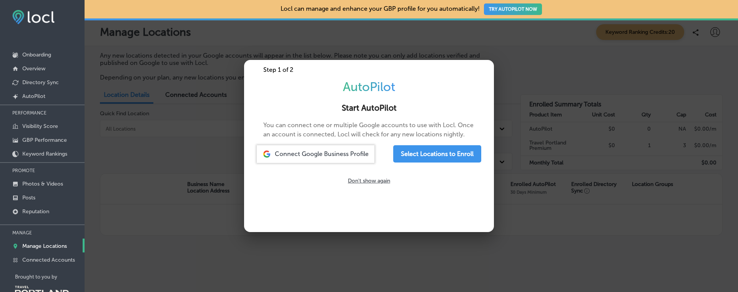
click at [473, 257] on body "iconmonstr-menu-thin copy Created with Sketch. Onboarding Overview Directory Sy…" at bounding box center [369, 146] width 738 height 292
click at [450, 259] on div at bounding box center [369, 146] width 738 height 292
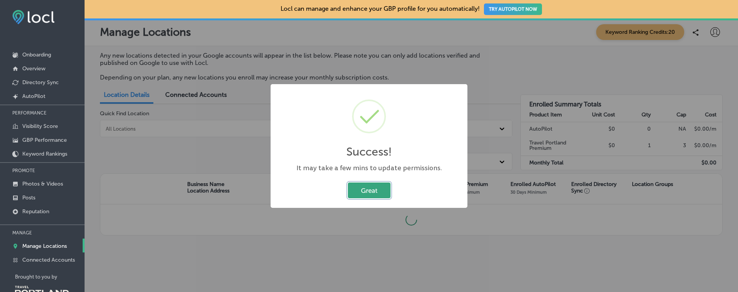
click at [370, 193] on button "Great" at bounding box center [369, 191] width 43 height 16
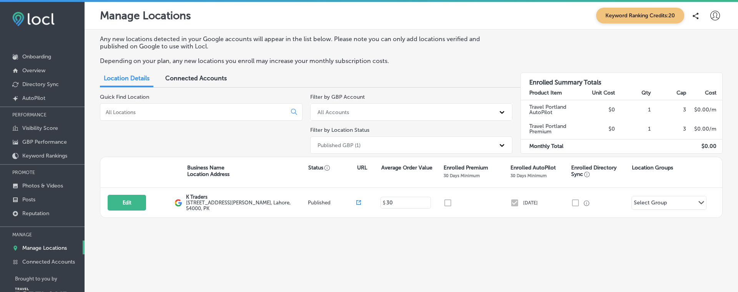
click at [707, 24] on div "Manage Locations Keyword Ranking Credits: 20" at bounding box center [411, 16] width 653 height 28
click at [713, 20] on icon at bounding box center [715, 16] width 10 height 10
click at [711, 74] on li "Log Out" at bounding box center [701, 83] width 53 height 18
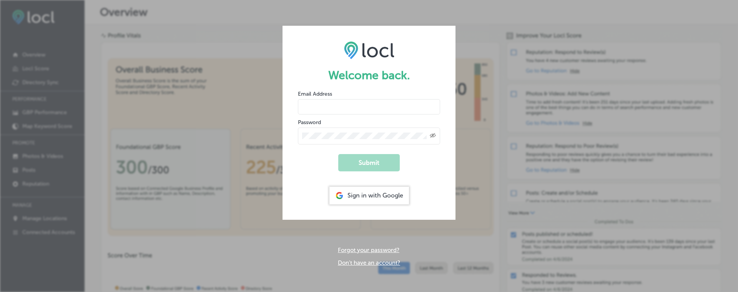
click at [319, 105] on input "email" at bounding box center [369, 106] width 142 height 15
paste input "vasilikigreece69+testfgch@gmail.com"
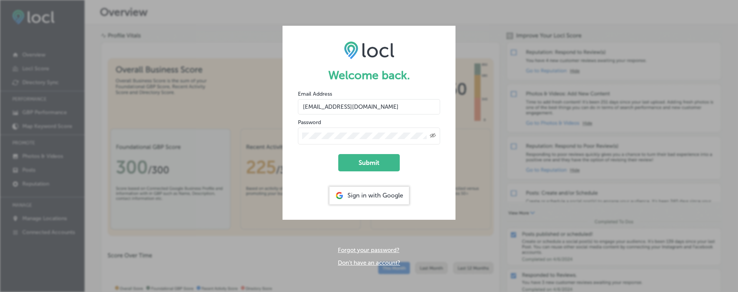
type input "vasilikigreece69+testfgch@gmail.com"
click at [338, 154] on button "Submit" at bounding box center [369, 162] width 62 height 17
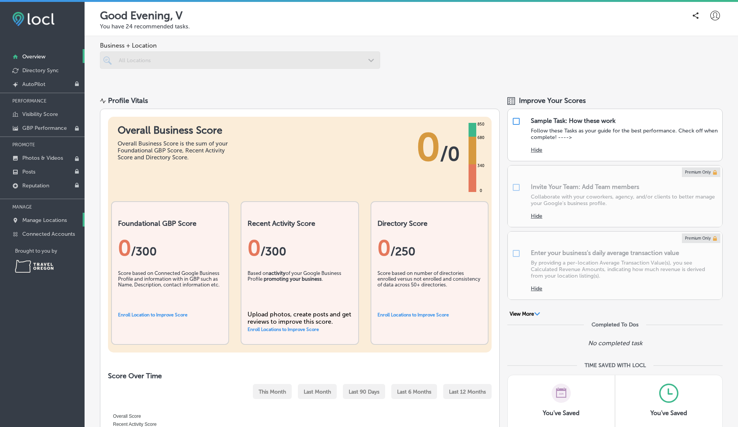
click at [47, 217] on p "Manage Locations" at bounding box center [44, 220] width 45 height 7
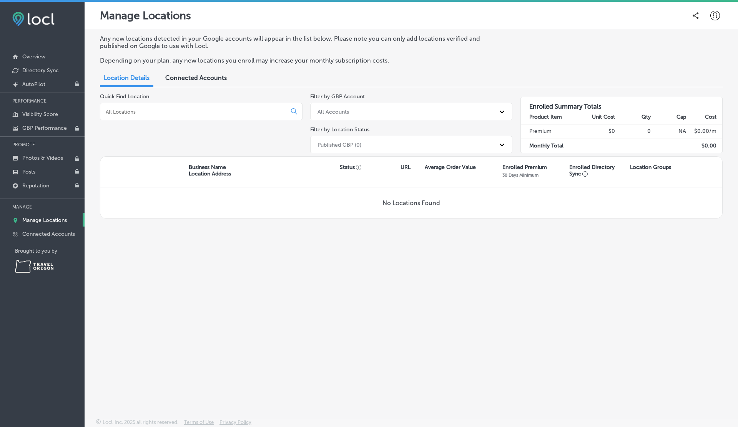
click at [222, 82] on div "Connected Accounts" at bounding box center [196, 78] width 73 height 17
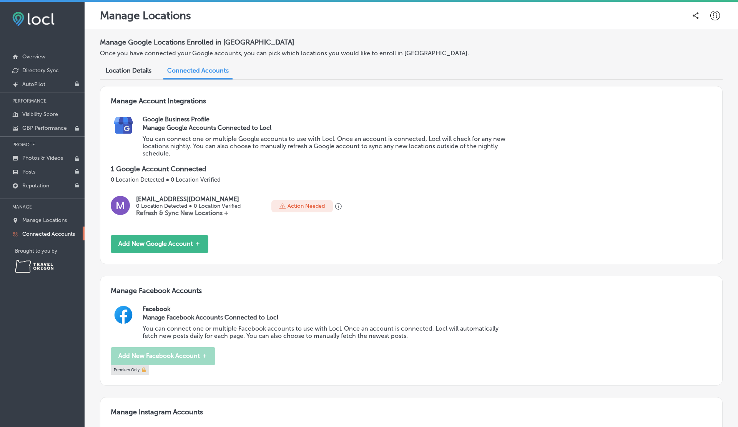
click at [194, 231] on div "Manage Account Integrations Google Business Profile Manage Google Accounts Conn…" at bounding box center [411, 175] width 623 height 178
click at [191, 242] on button "Add New Google Account ＋" at bounding box center [160, 244] width 98 height 18
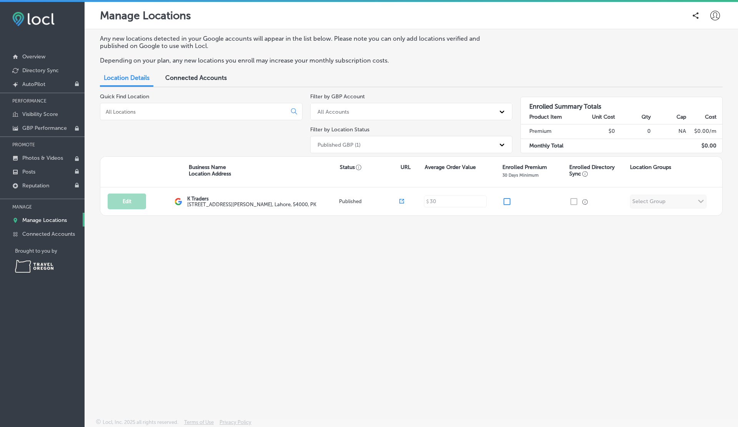
click at [716, 17] on icon at bounding box center [715, 16] width 10 height 10
click at [701, 79] on p "Log Out" at bounding box center [698, 82] width 23 height 9
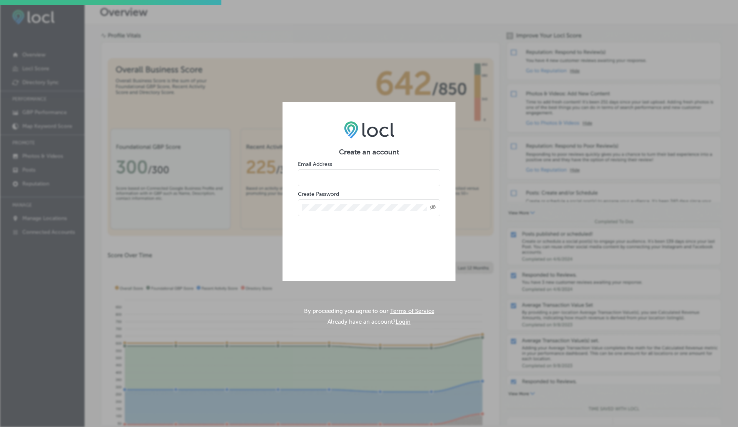
click at [315, 181] on input "email" at bounding box center [369, 178] width 142 height 17
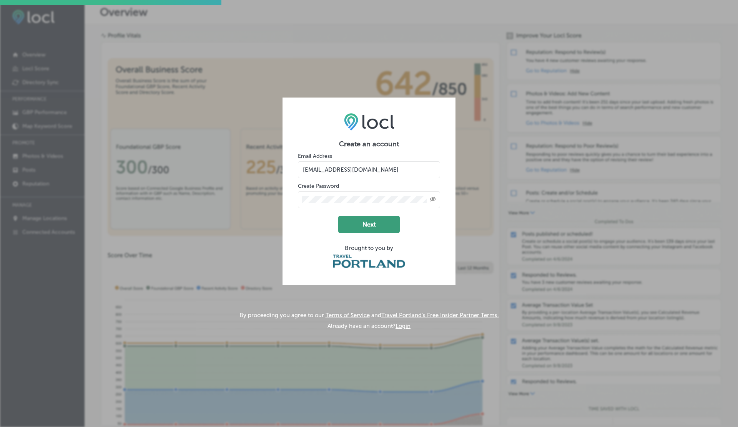
click at [360, 229] on button "Next" at bounding box center [369, 224] width 62 height 17
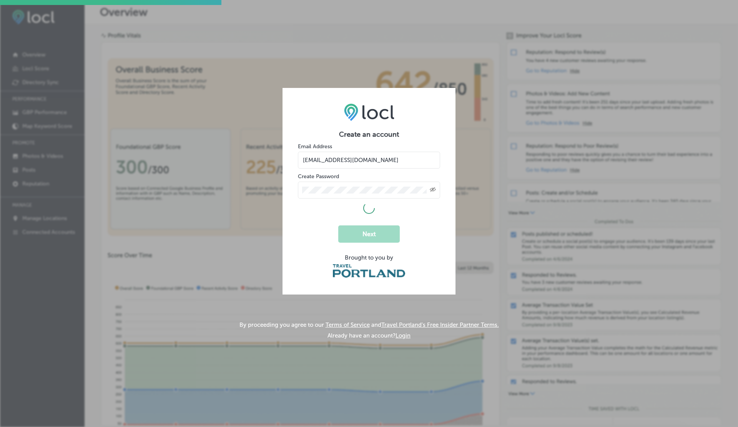
click at [370, 160] on input "vasilikigreece69+testa31@gmail.com" at bounding box center [369, 160] width 142 height 17
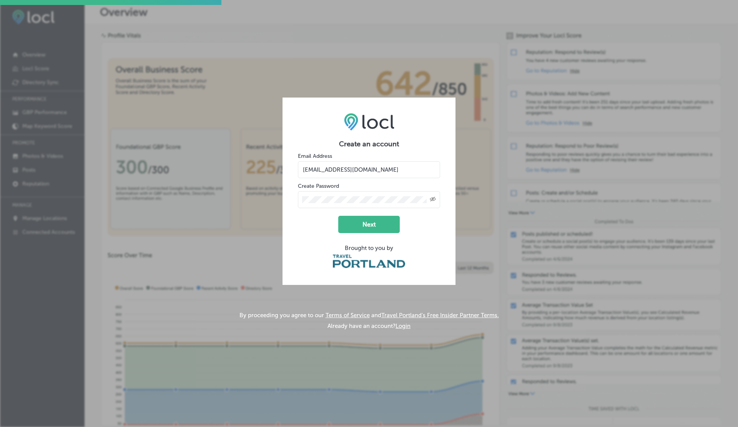
type input "vasilikigreece69+testa32@gmail.com"
click at [338, 216] on button "Next" at bounding box center [369, 224] width 62 height 17
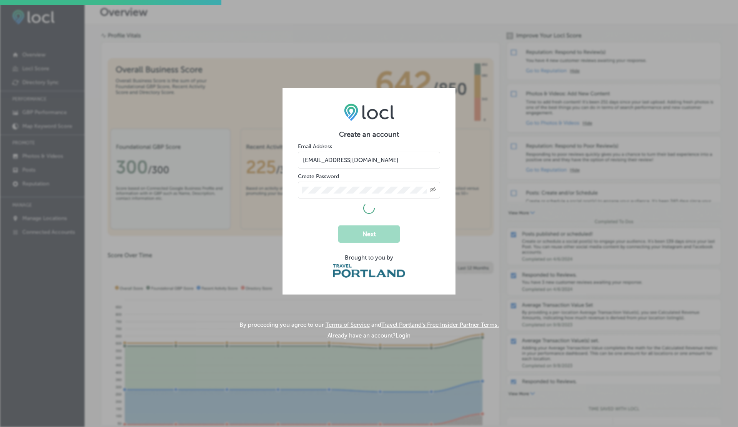
select select "US"
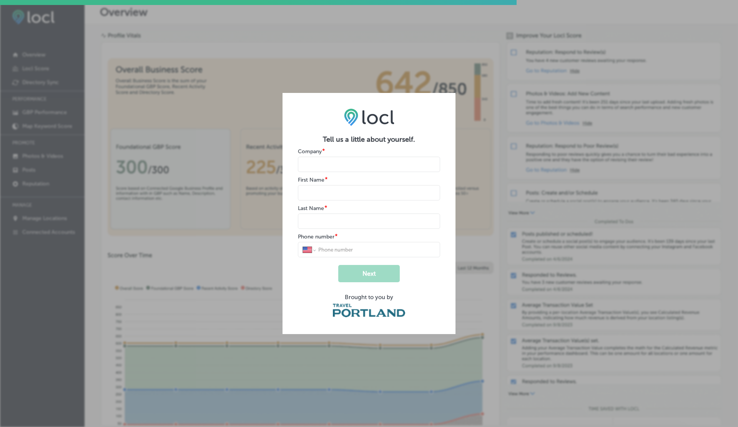
click at [327, 167] on input "name" at bounding box center [369, 164] width 142 height 15
type input "V"
type input "G"
type input "1 (234) 567-8900"
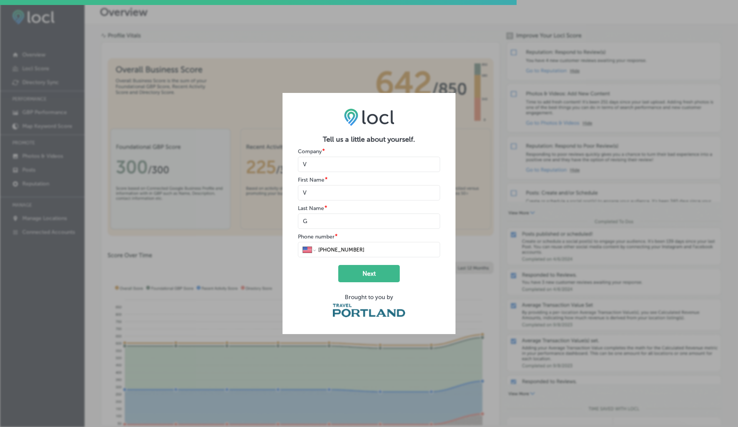
click at [338, 265] on button "Next" at bounding box center [369, 273] width 62 height 17
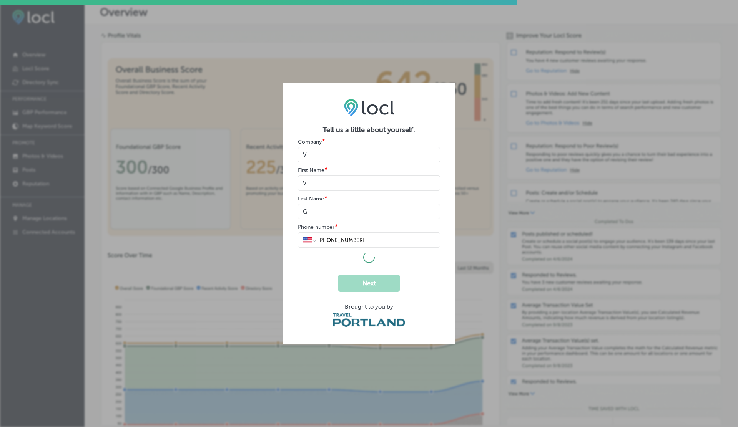
click at [280, 240] on div "Tell us a little about yourself. Company * First Name * Last Name * Phone numbe…" at bounding box center [369, 213] width 738 height 427
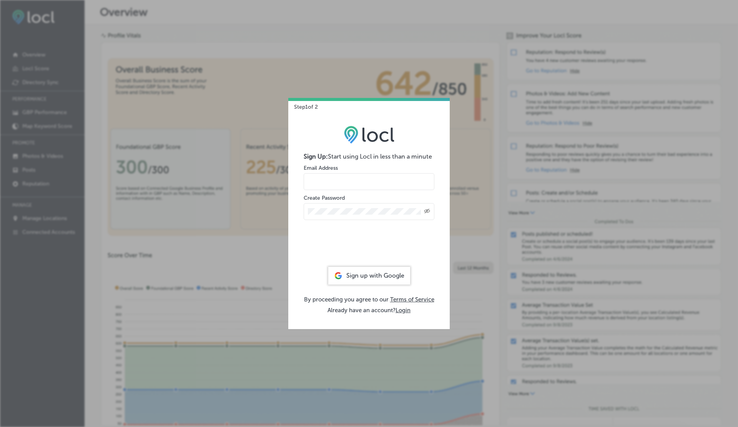
click at [321, 180] on input "email" at bounding box center [369, 181] width 131 height 17
type input "vasilikigreece69+testa32@gmail.com"
click at [407, 309] on button "Login" at bounding box center [403, 310] width 15 height 7
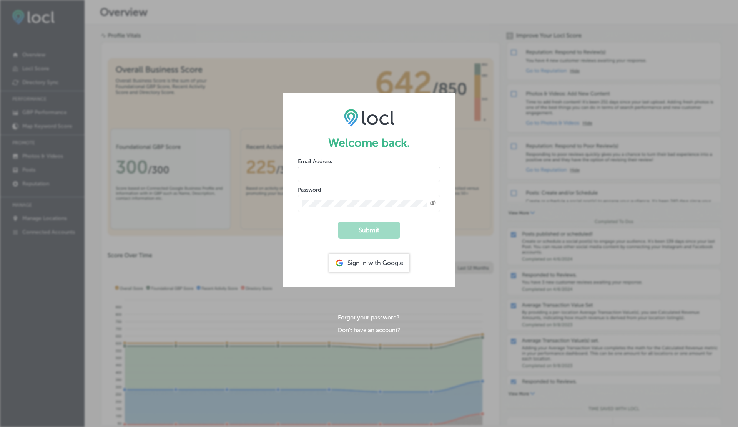
click at [337, 177] on input "email" at bounding box center [369, 174] width 142 height 15
click at [338, 222] on button "Submit" at bounding box center [369, 230] width 62 height 17
type input "vasilikigreece69+testa31@gmail.com"
click at [338, 222] on button "Submit" at bounding box center [369, 230] width 62 height 17
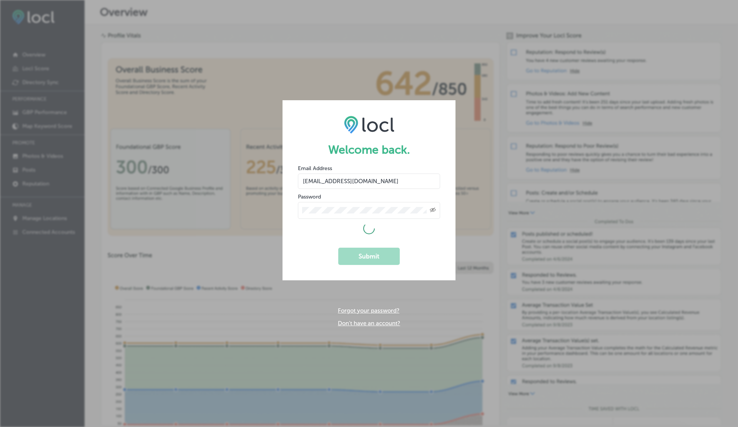
click at [381, 127] on img at bounding box center [369, 125] width 50 height 18
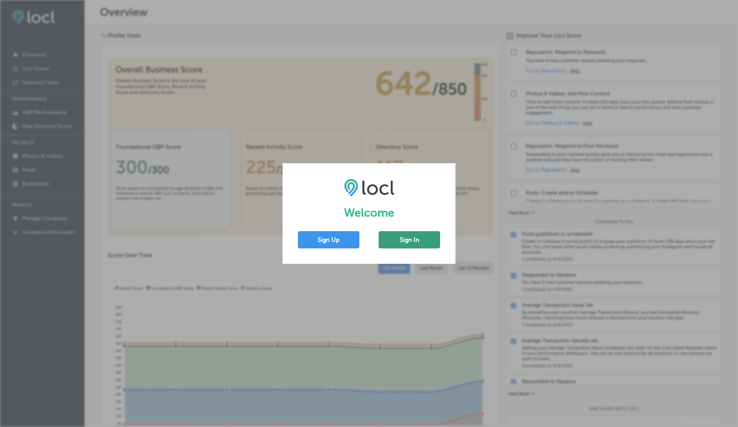
click at [402, 243] on button "Sign In" at bounding box center [410, 239] width 62 height 17
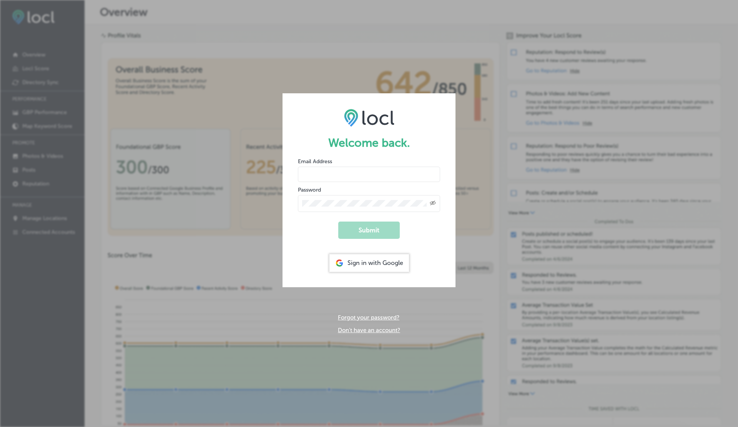
click at [317, 176] on input "email" at bounding box center [369, 174] width 142 height 15
paste input "vasilikigreece69+testa31@gmail.com"
type input "vasilikigreece69+testa31@gmail.com"
click at [338, 222] on button "Submit" at bounding box center [369, 230] width 62 height 17
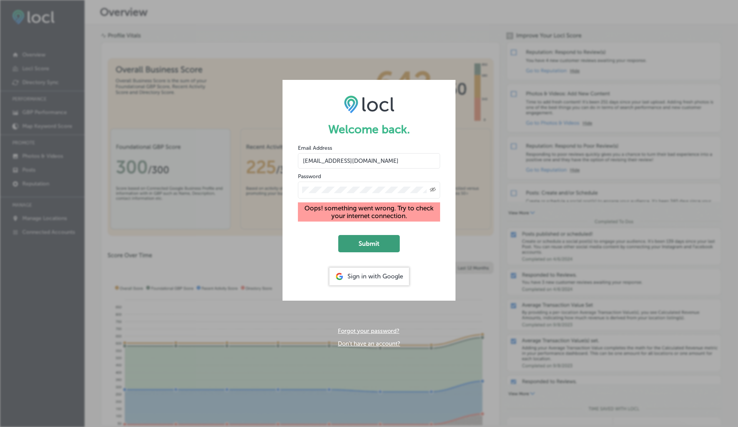
click at [372, 250] on button "Submit" at bounding box center [369, 243] width 62 height 17
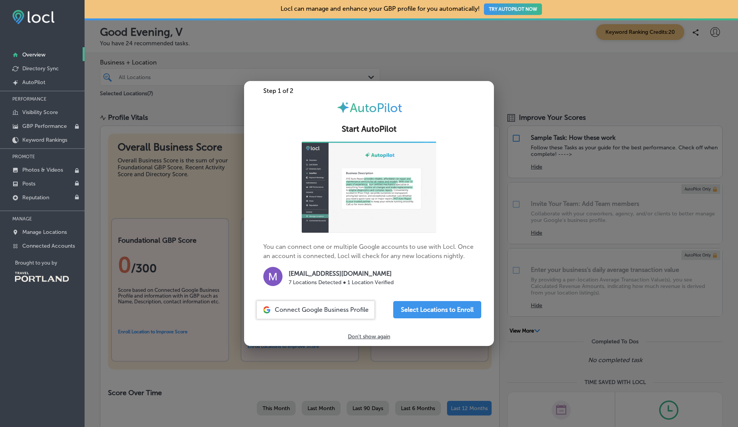
click at [562, 85] on div at bounding box center [369, 213] width 738 height 427
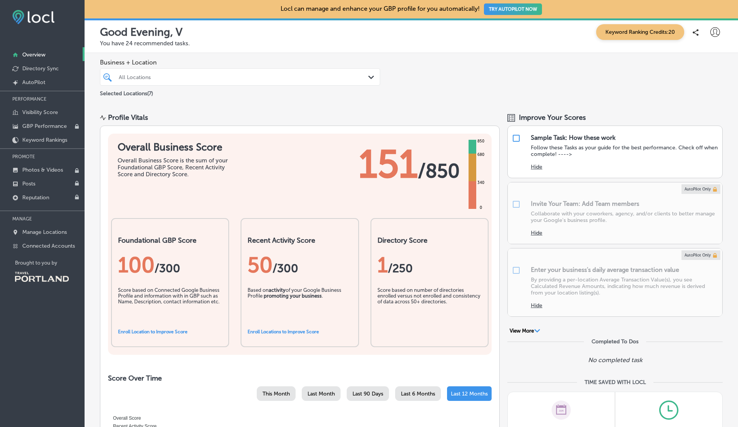
click at [716, 32] on icon at bounding box center [715, 32] width 10 height 10
click at [688, 101] on p "Log Out" at bounding box center [698, 99] width 23 height 9
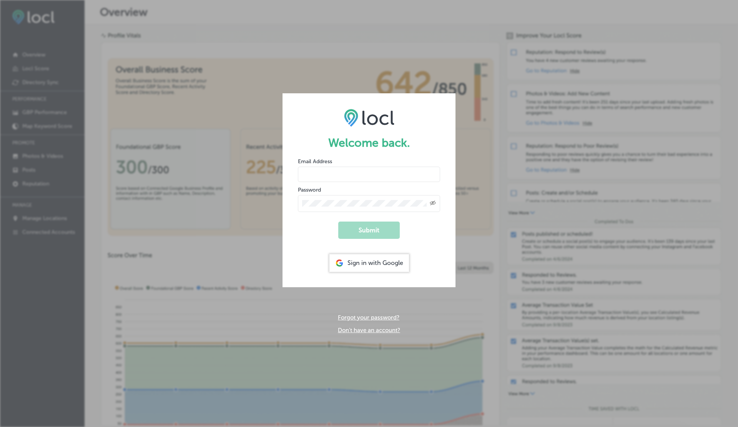
click at [316, 173] on input "email" at bounding box center [369, 174] width 142 height 15
paste input "[EMAIL_ADDRESS][DOMAIN_NAME]"
type input "[EMAIL_ADDRESS][DOMAIN_NAME]"
click at [356, 225] on button "Submit" at bounding box center [369, 230] width 62 height 17
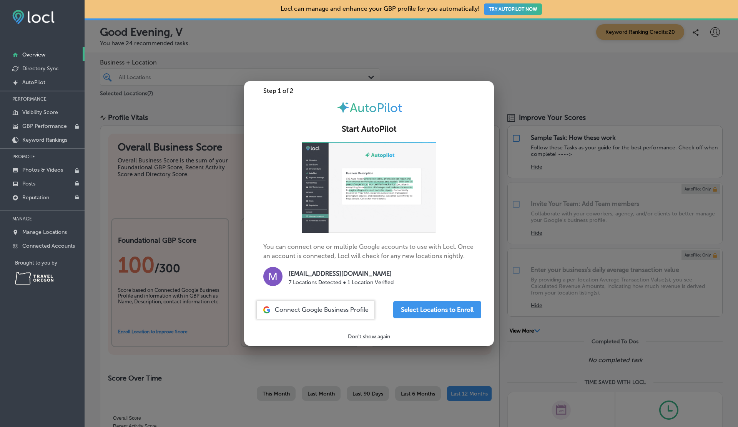
click at [524, 125] on div at bounding box center [369, 213] width 738 height 427
